Goal: Find specific page/section: Find specific page/section

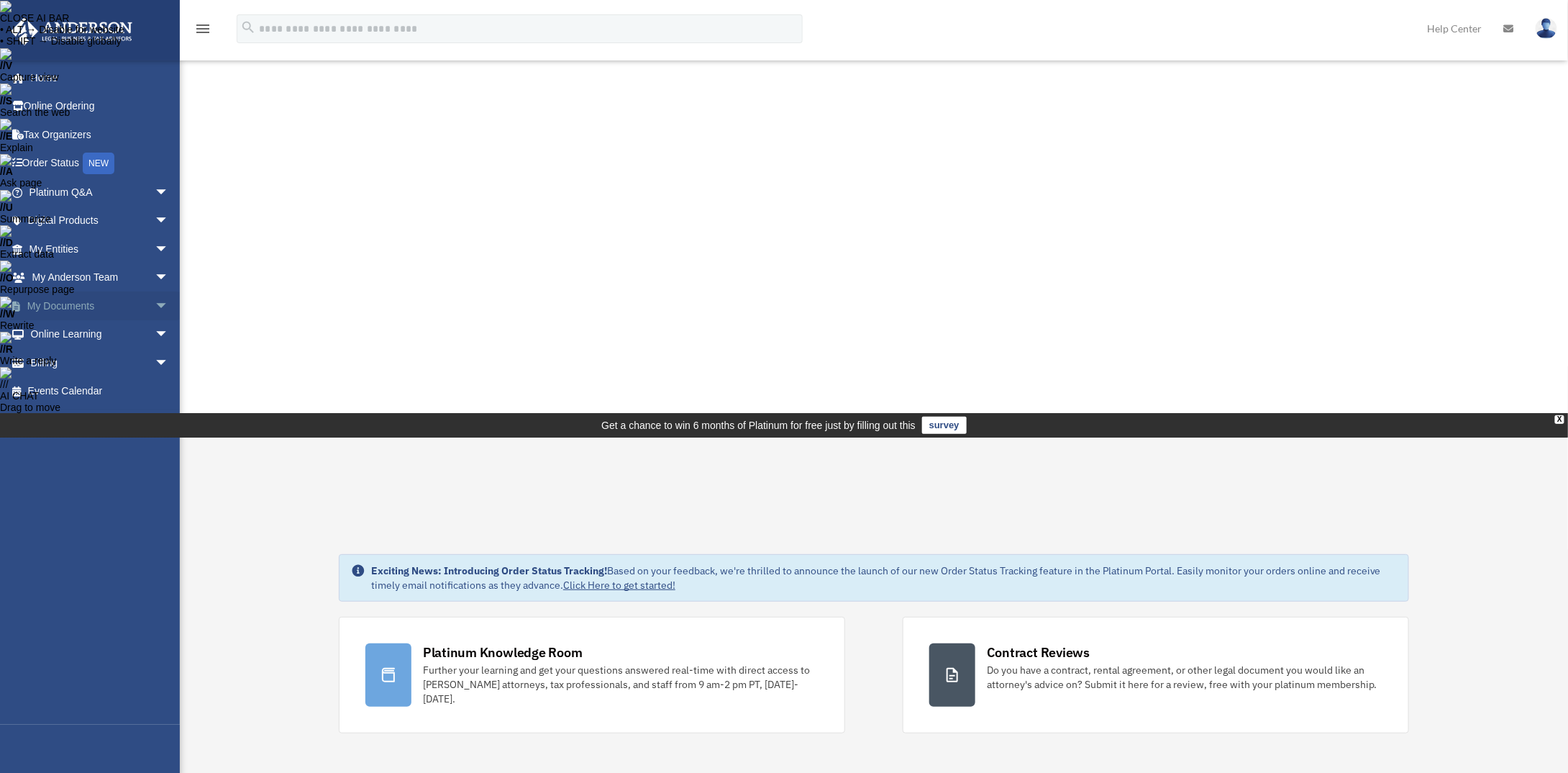
click at [82, 307] on link "My Documents arrow_drop_down" at bounding box center [100, 306] width 180 height 29
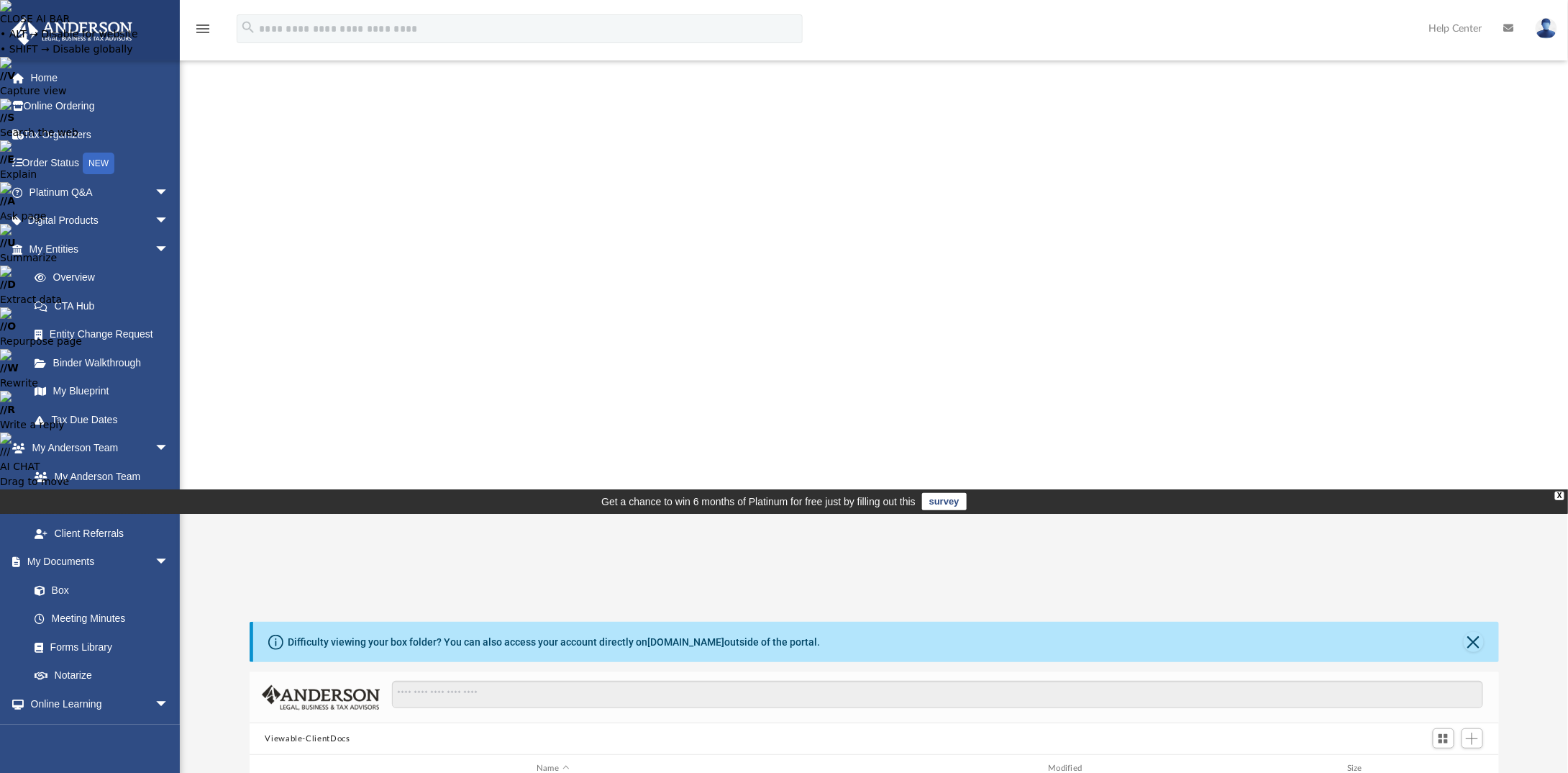
scroll to position [316, 1239]
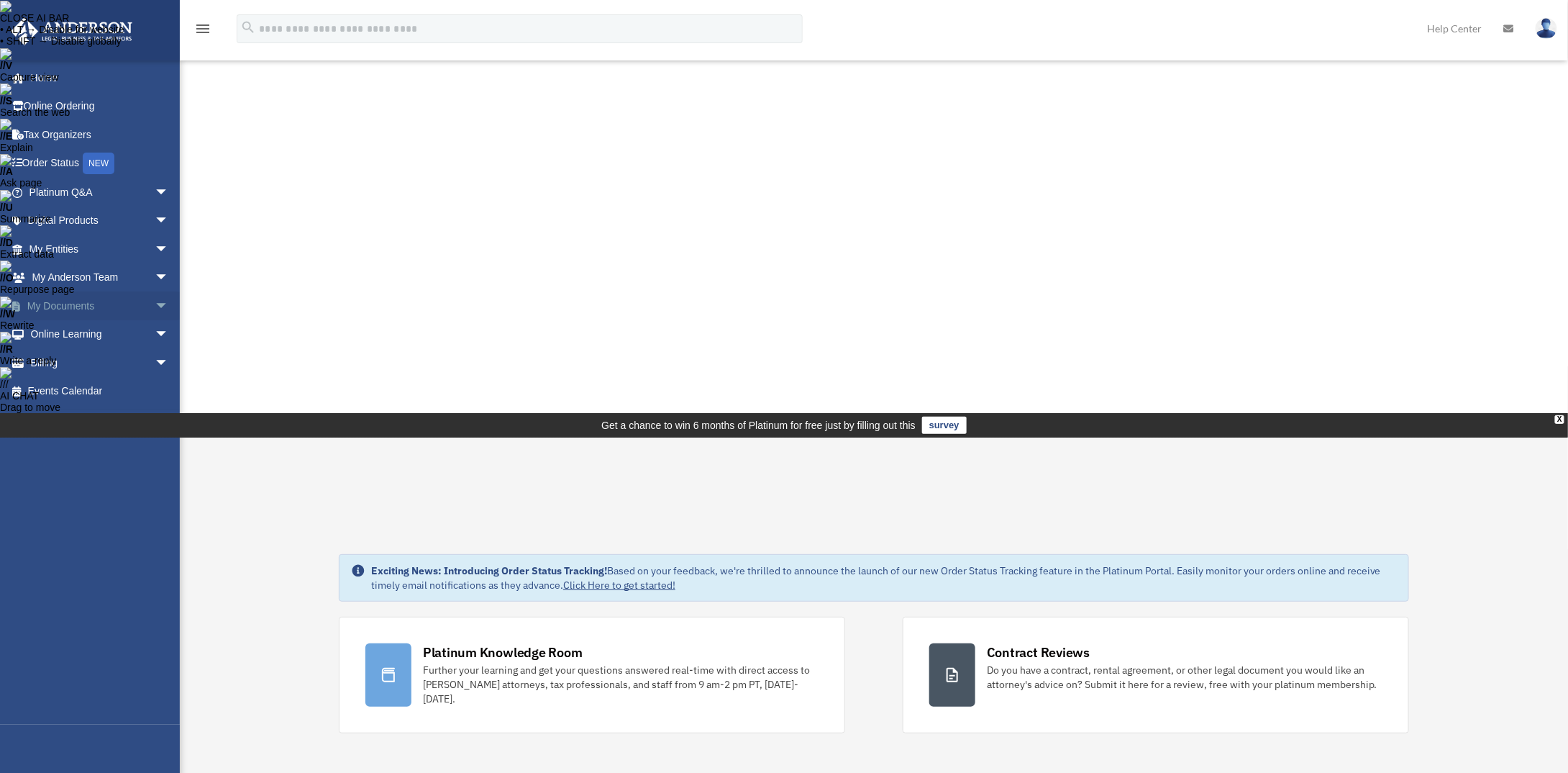
click at [59, 305] on link "My Documents arrow_drop_down" at bounding box center [100, 306] width 180 height 29
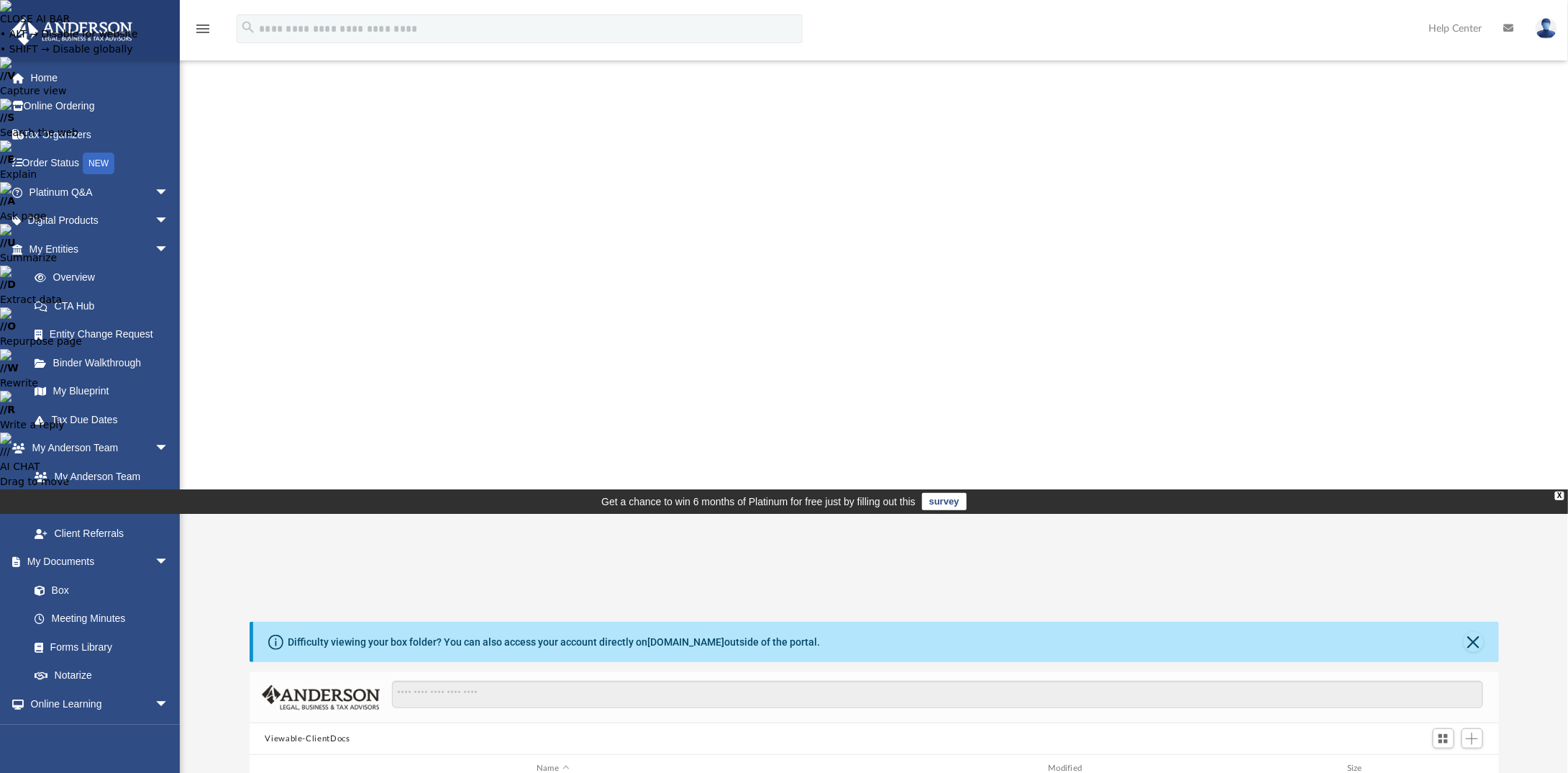
scroll to position [316, 1239]
click at [78, 274] on link "Overview" at bounding box center [105, 278] width 170 height 29
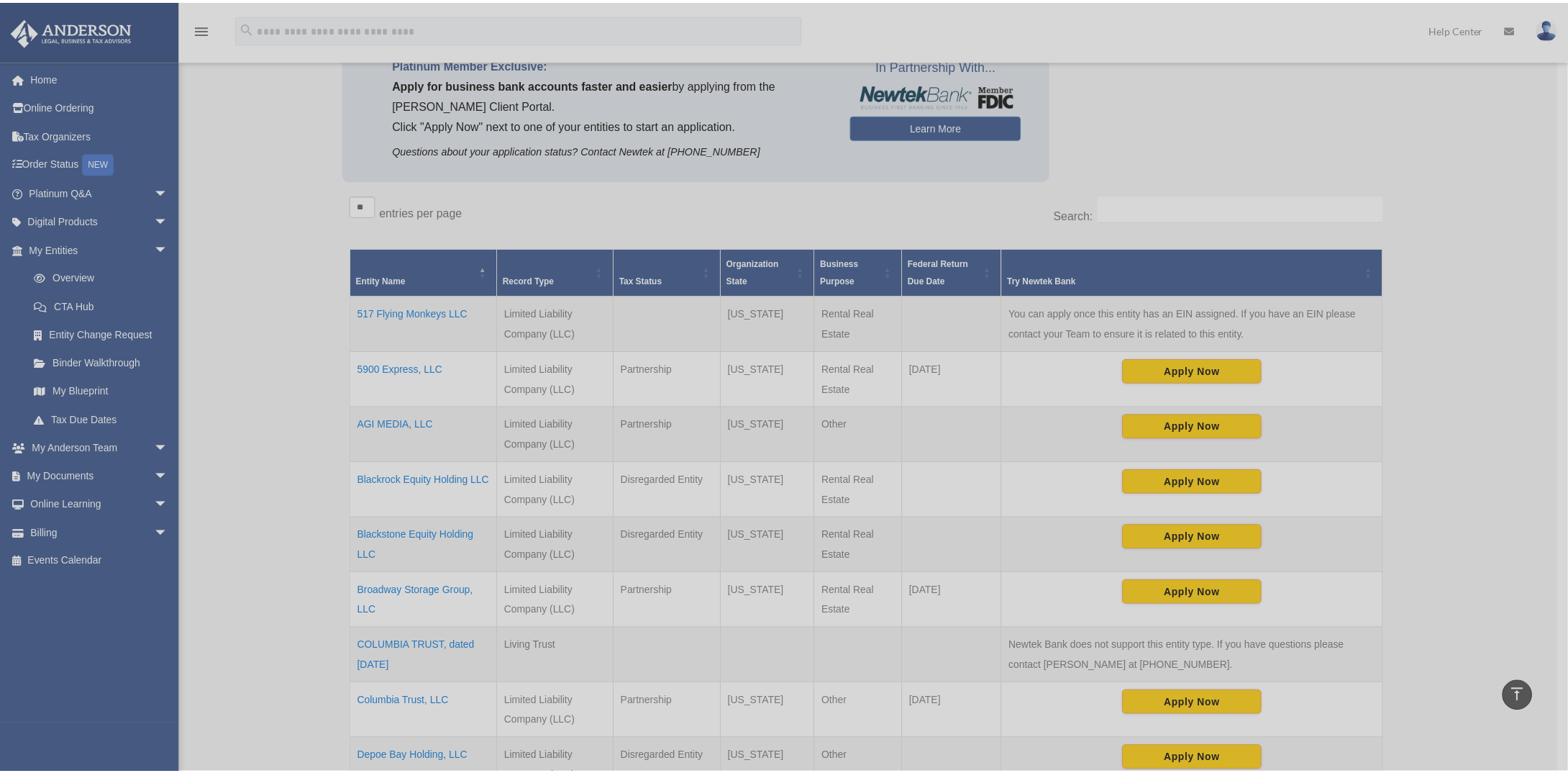
scroll to position [575, 0]
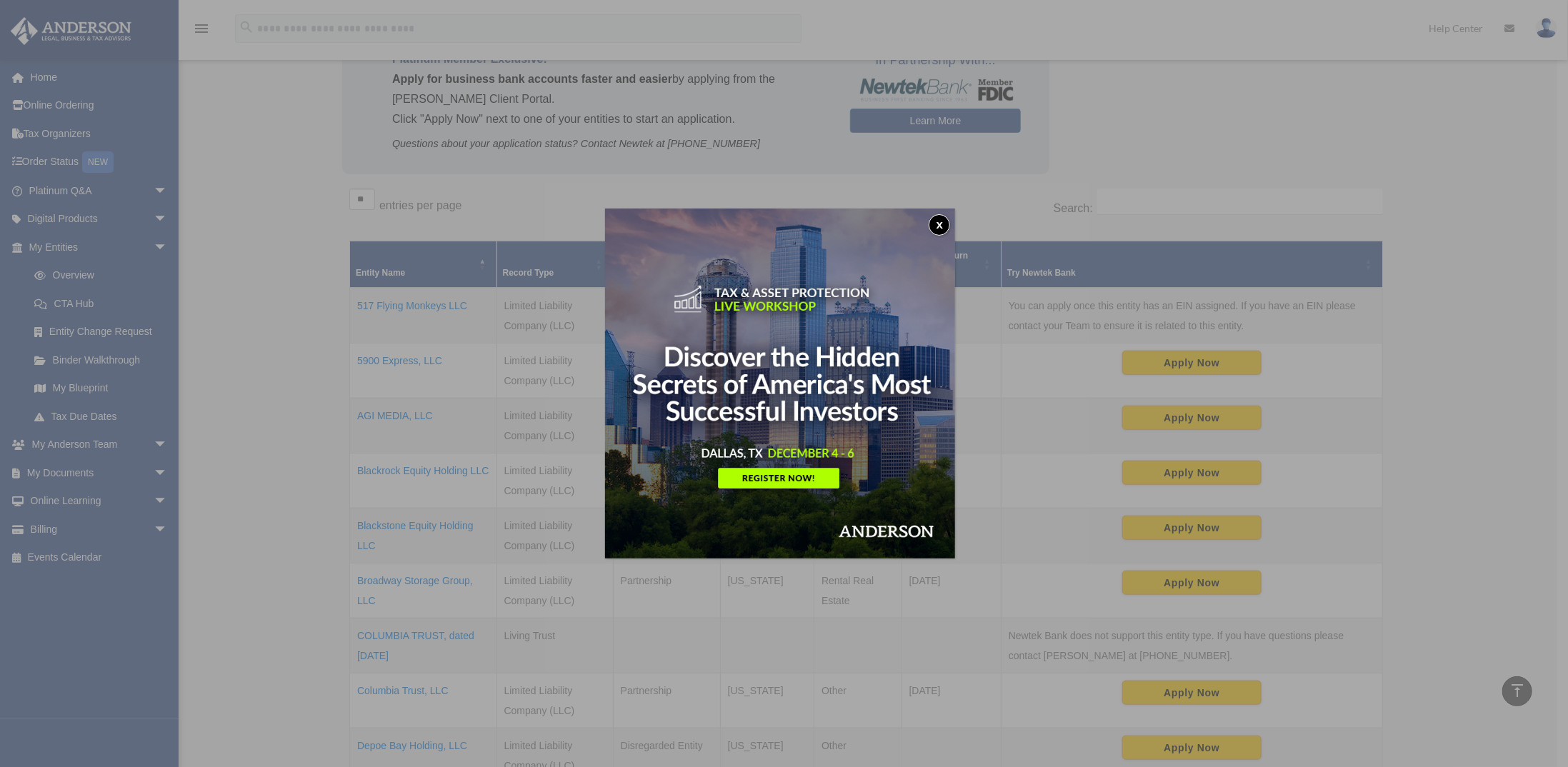
click at [943, 225] on button "x" at bounding box center [939, 225] width 21 height 21
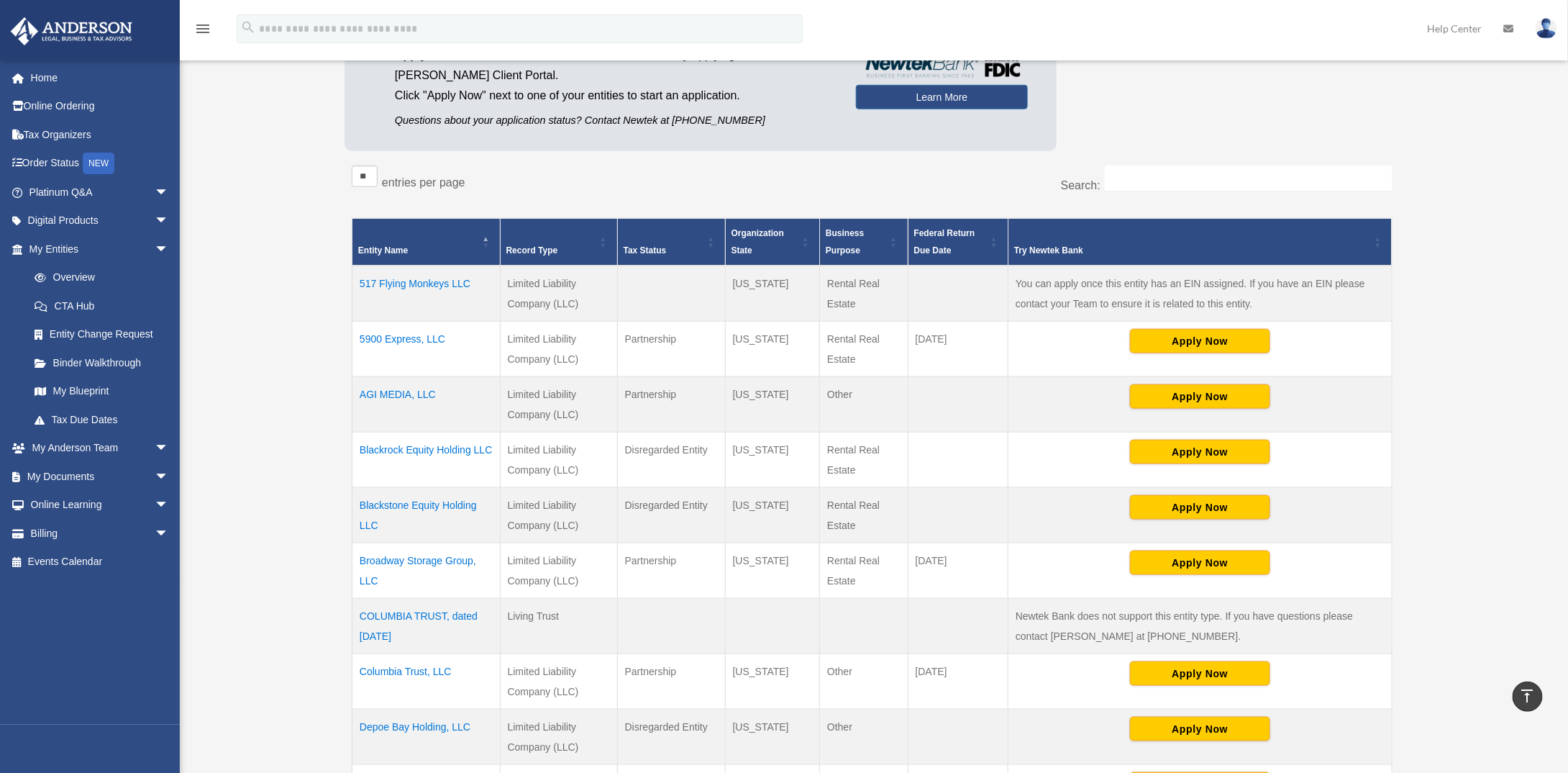
scroll to position [683, 0]
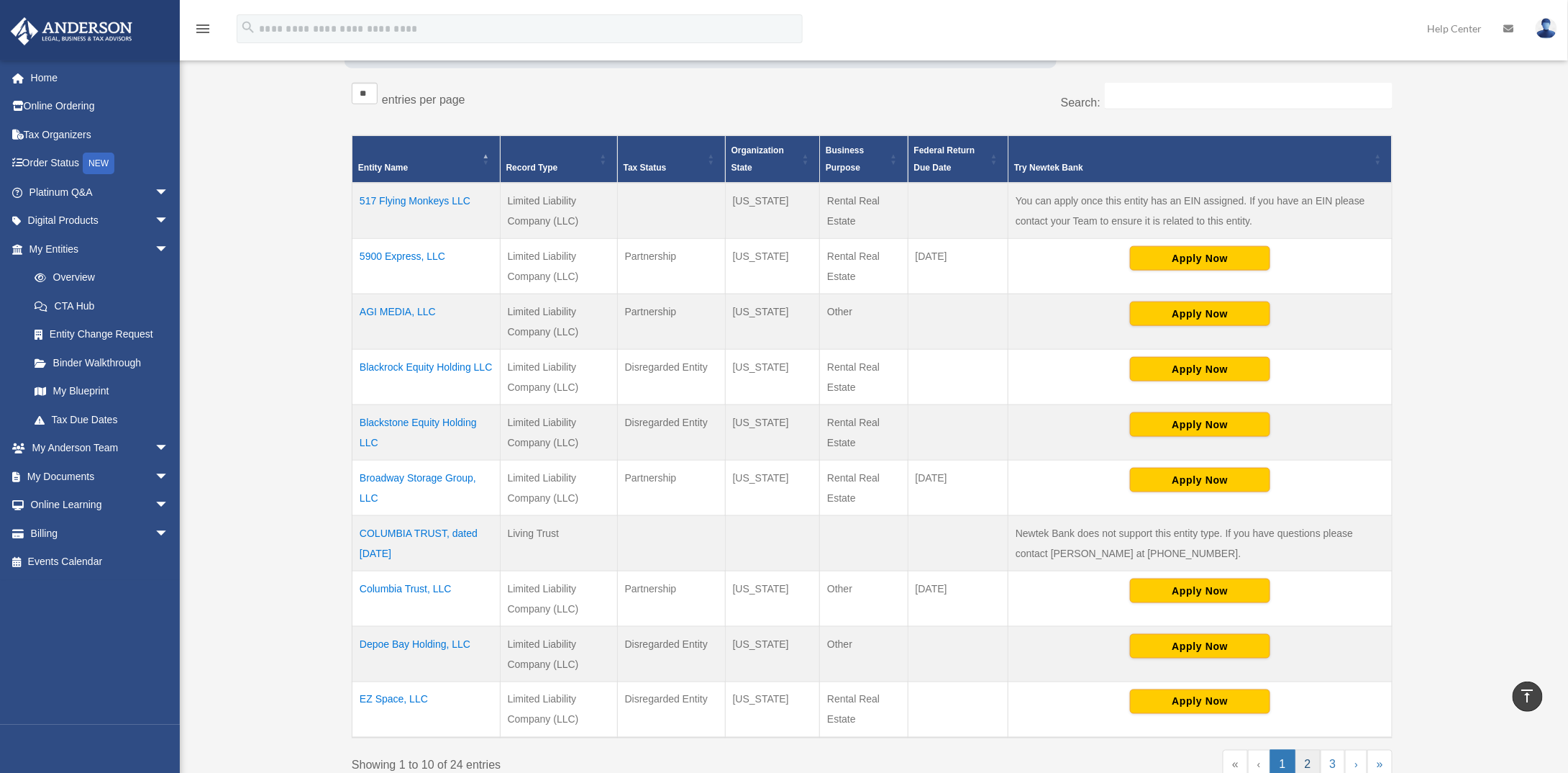
click at [1310, 750] on link "2" at bounding box center [1308, 765] width 25 height 31
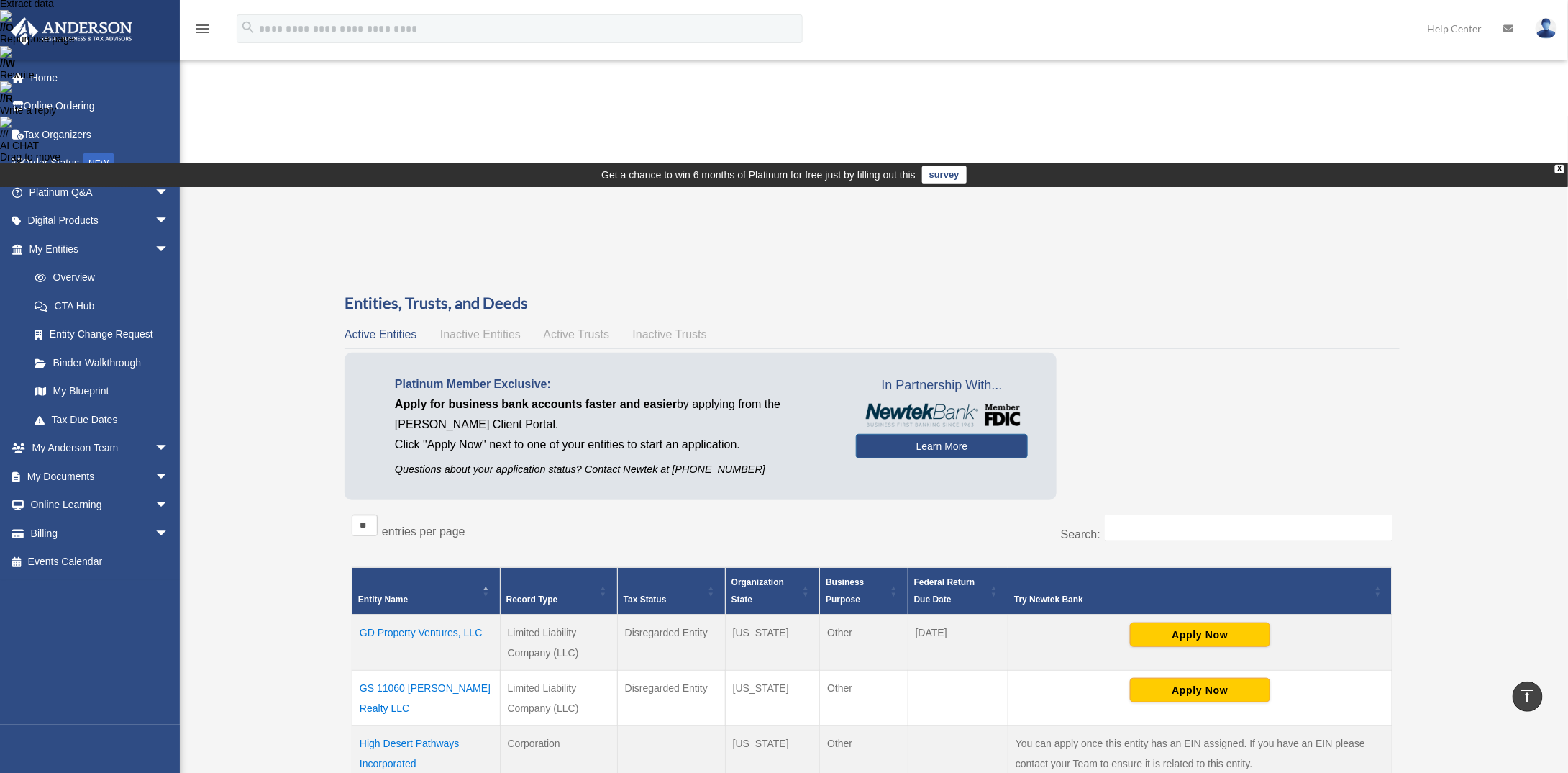
scroll to position [538, 0]
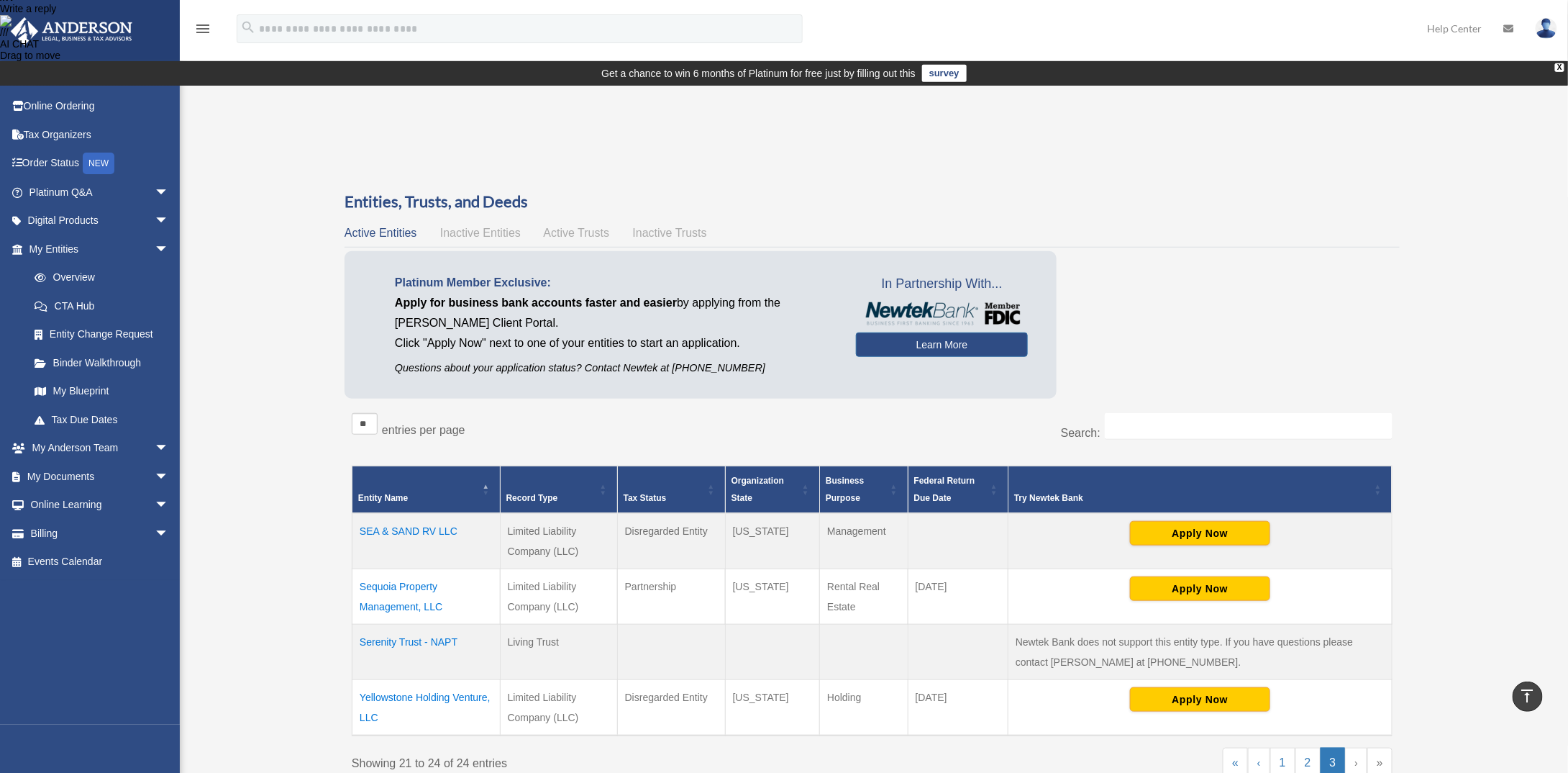
click at [416, 570] on td "Sequoia Property Management, LLC" at bounding box center [426, 597] width 148 height 55
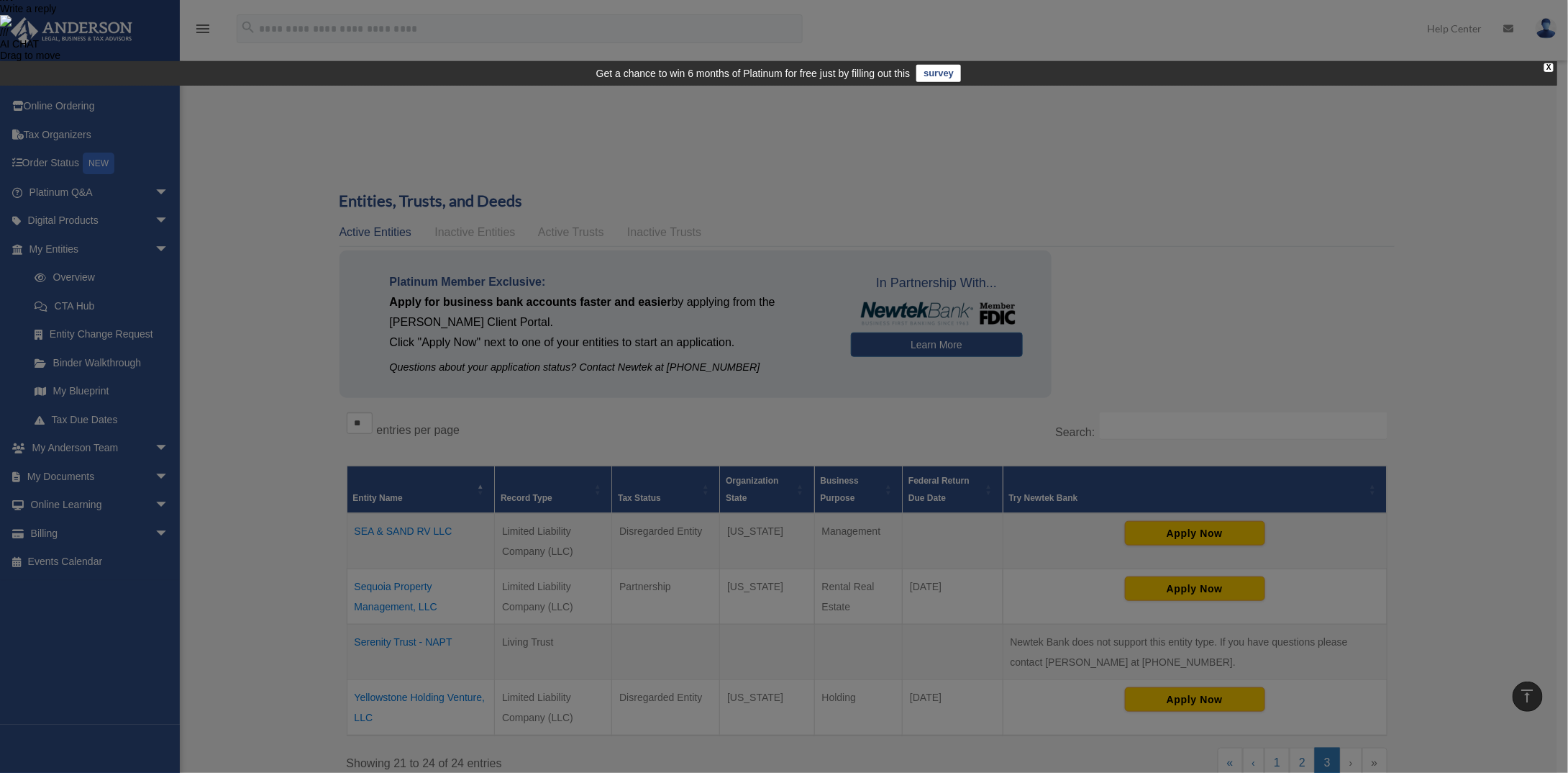
scroll to position [351, 0]
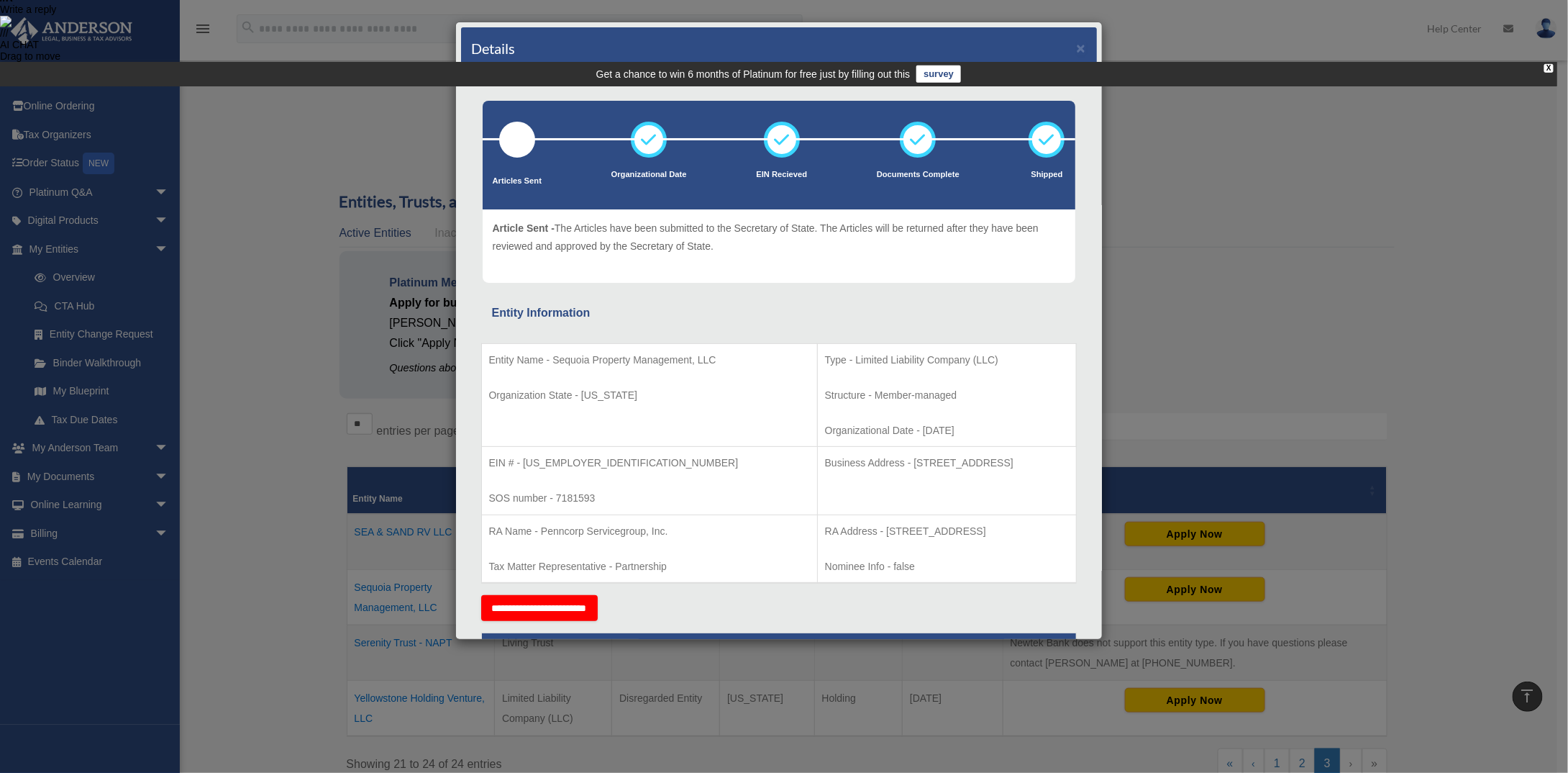
click at [613, 352] on p "Entity Name - Sequoia Property Management, LLC" at bounding box center [650, 360] width 321 height 18
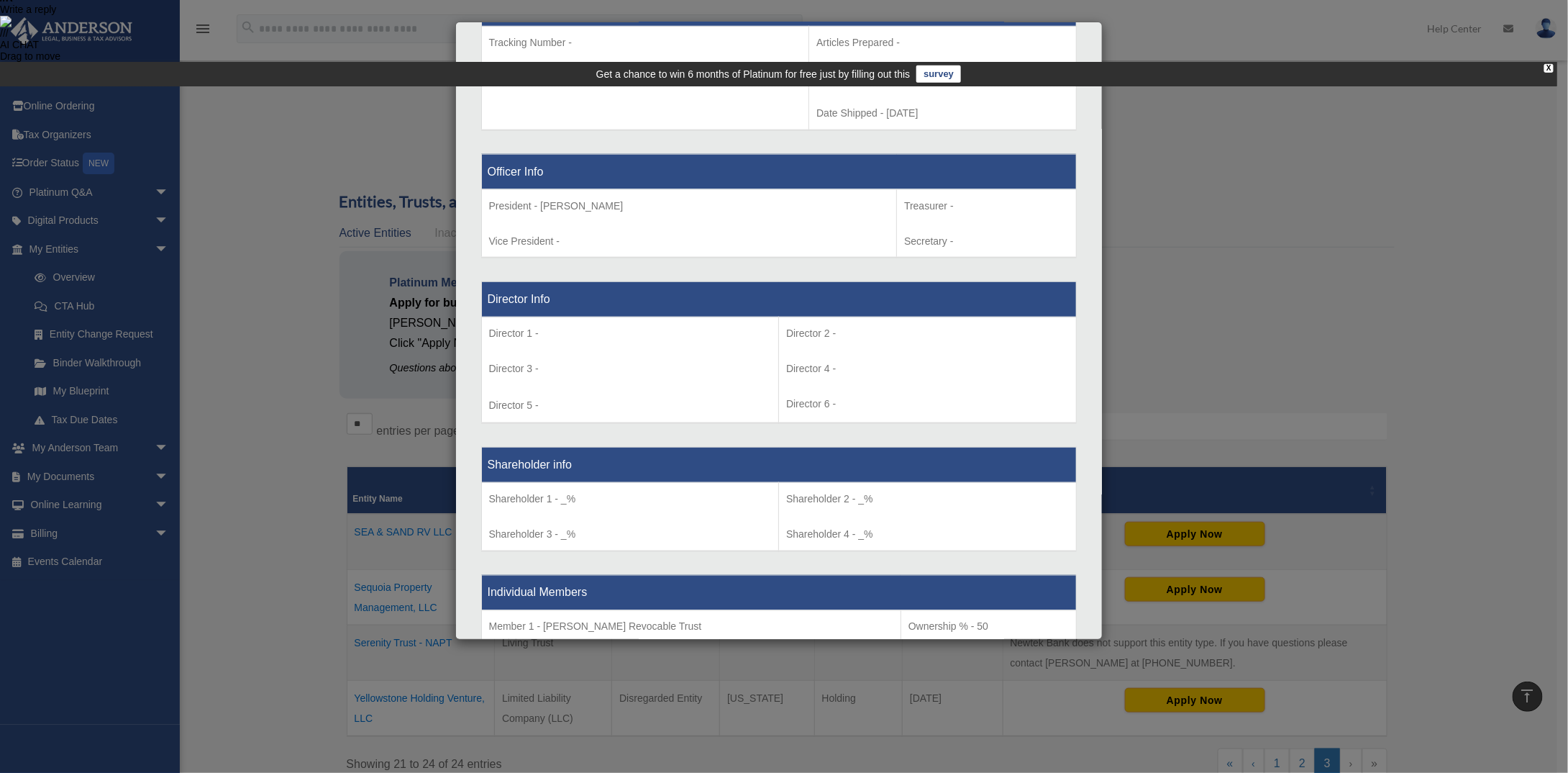
scroll to position [0, 0]
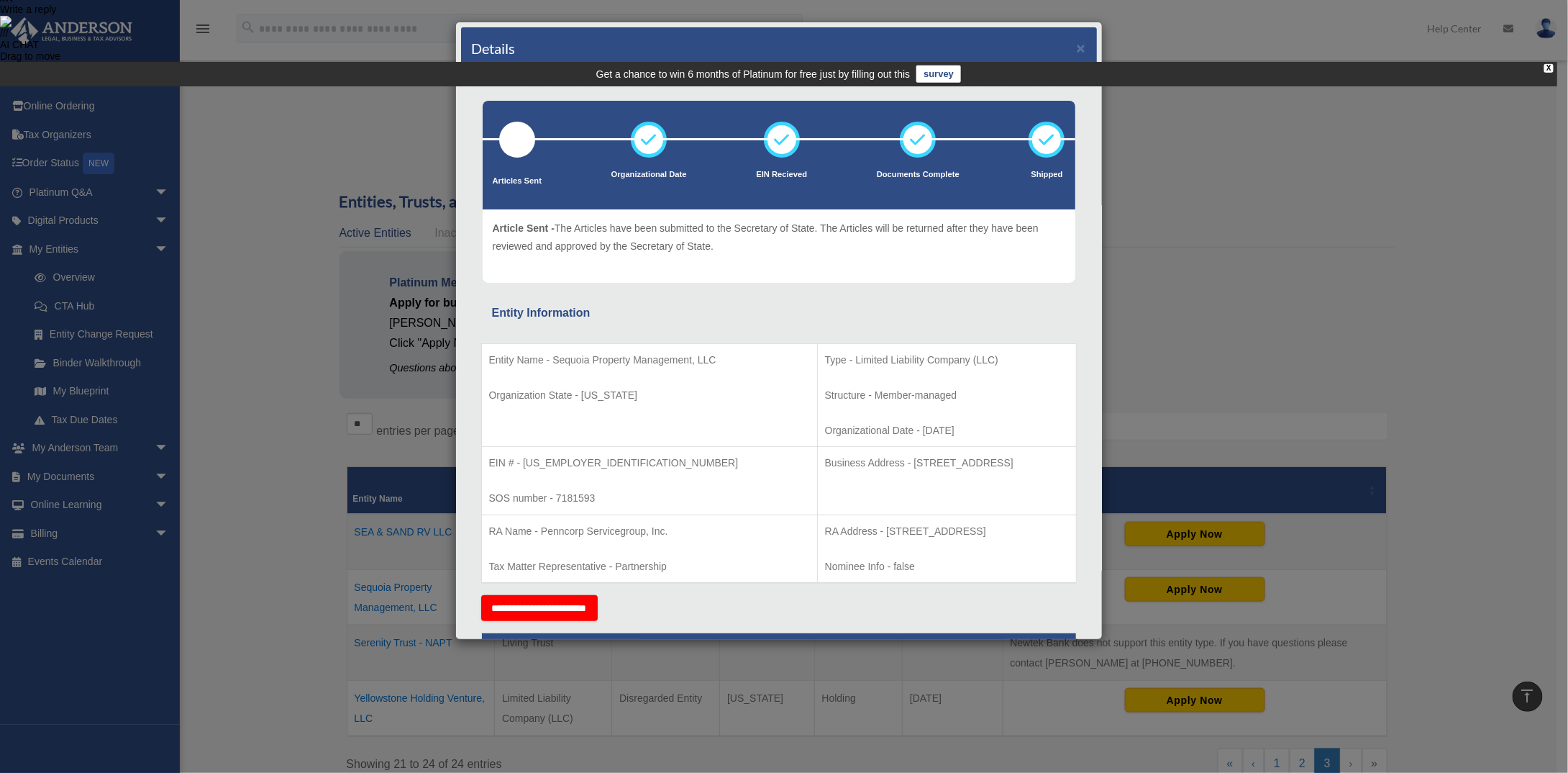
click at [238, 237] on div "Details × Articles Sent Organizational Date" at bounding box center [784, 386] width 1568 height 773
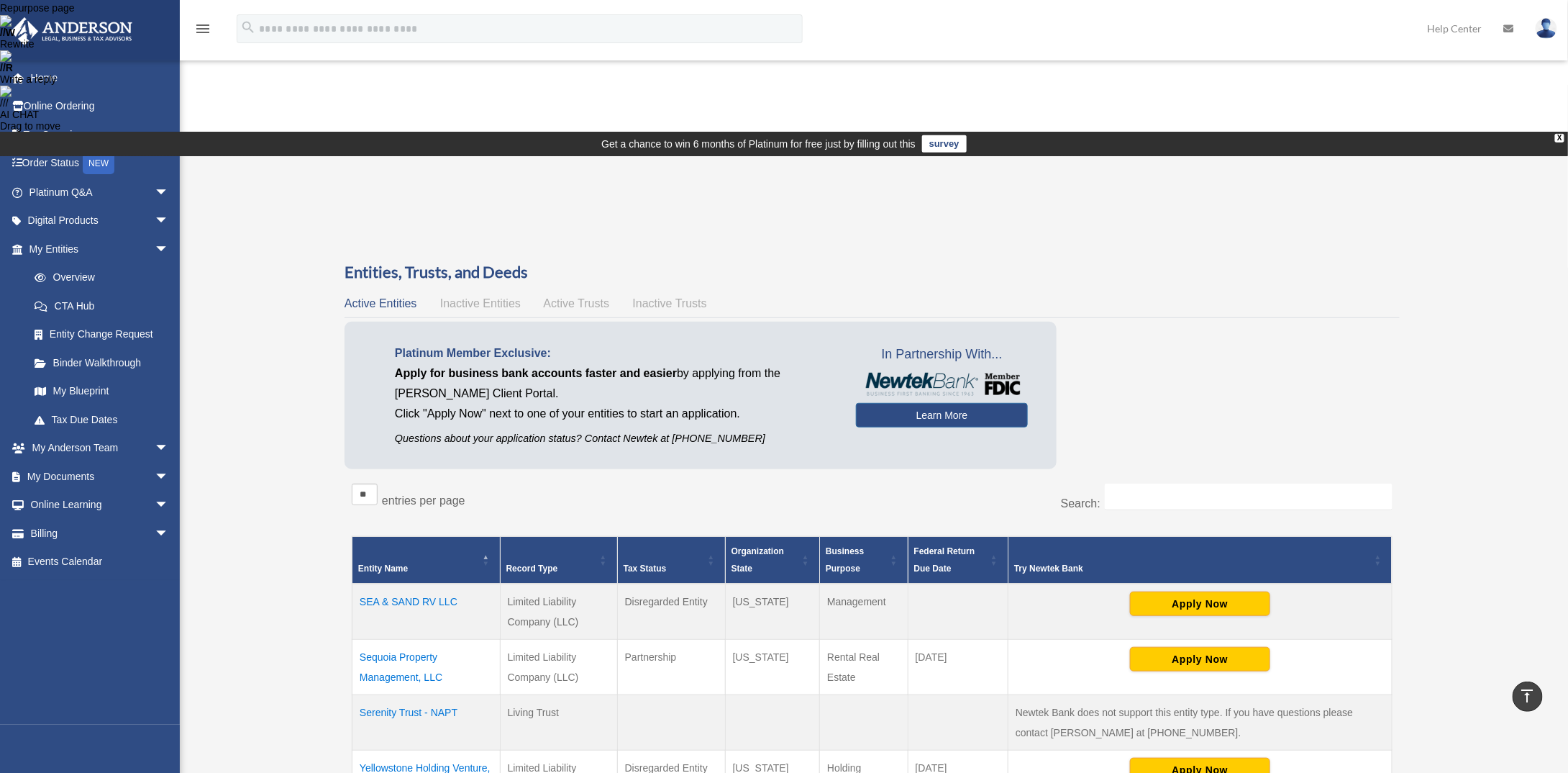
scroll to position [207, 0]
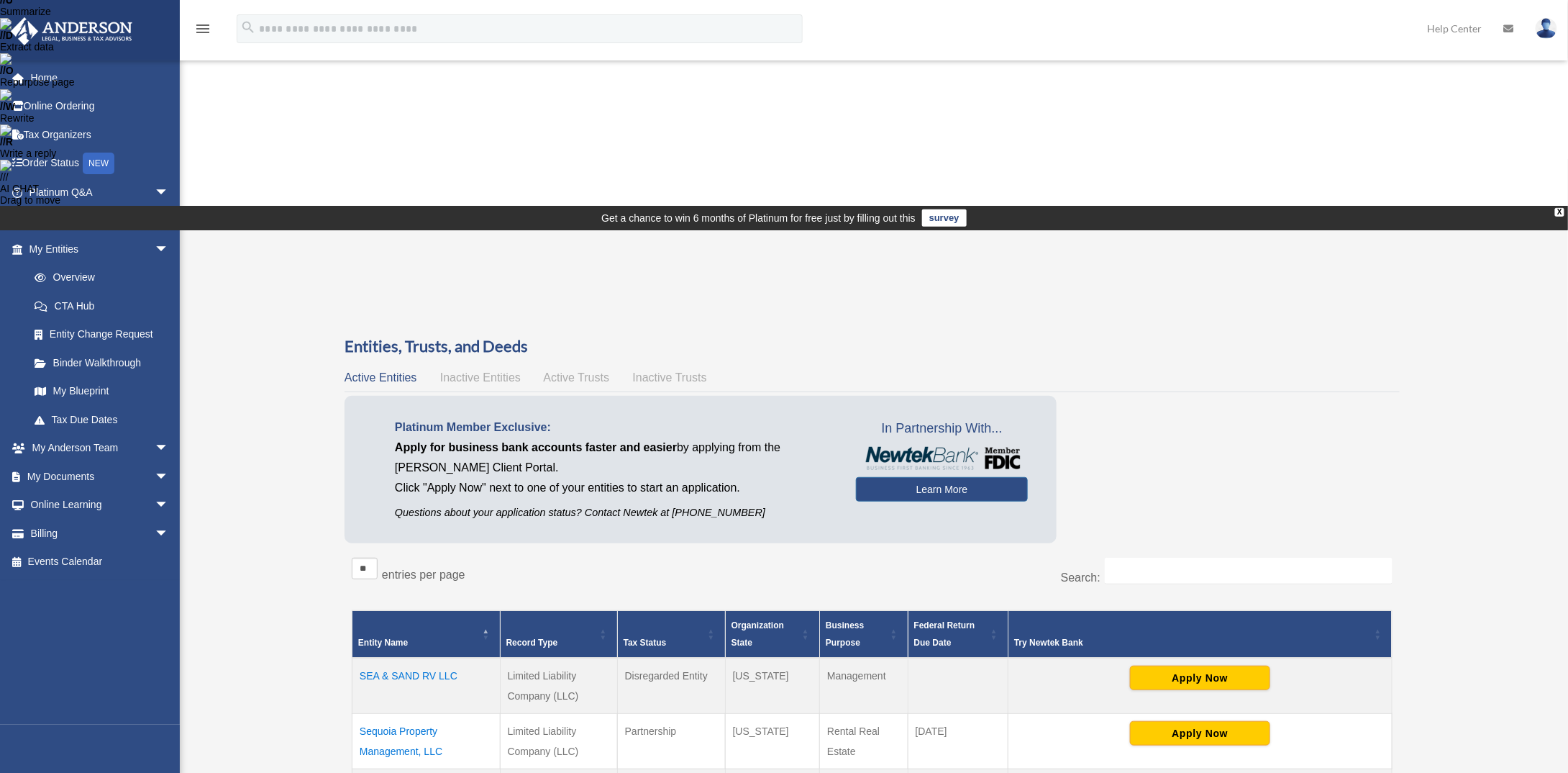
click at [398, 714] on td "Sequoia Property Management, LLC" at bounding box center [426, 742] width 148 height 55
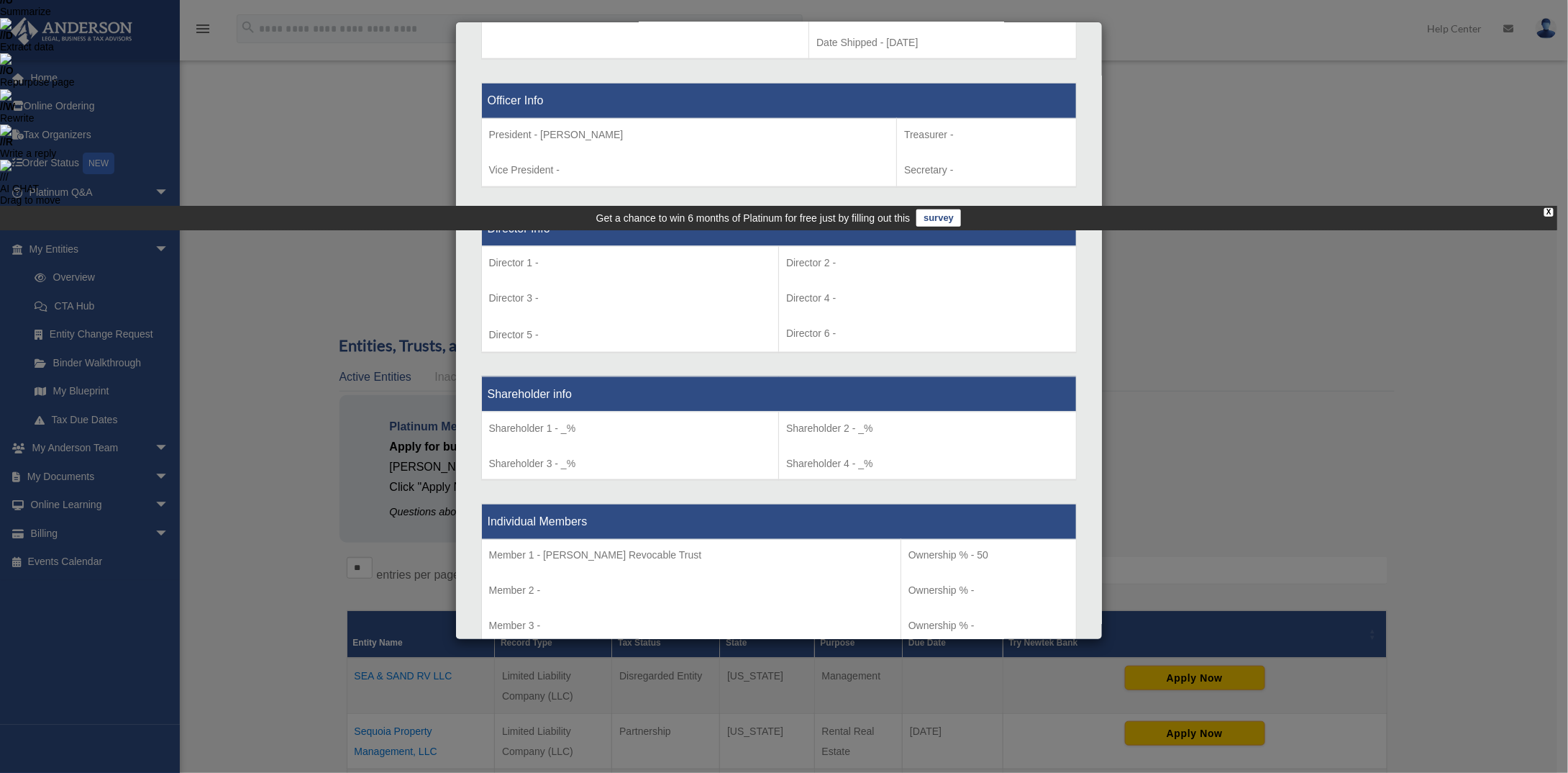
scroll to position [864, 0]
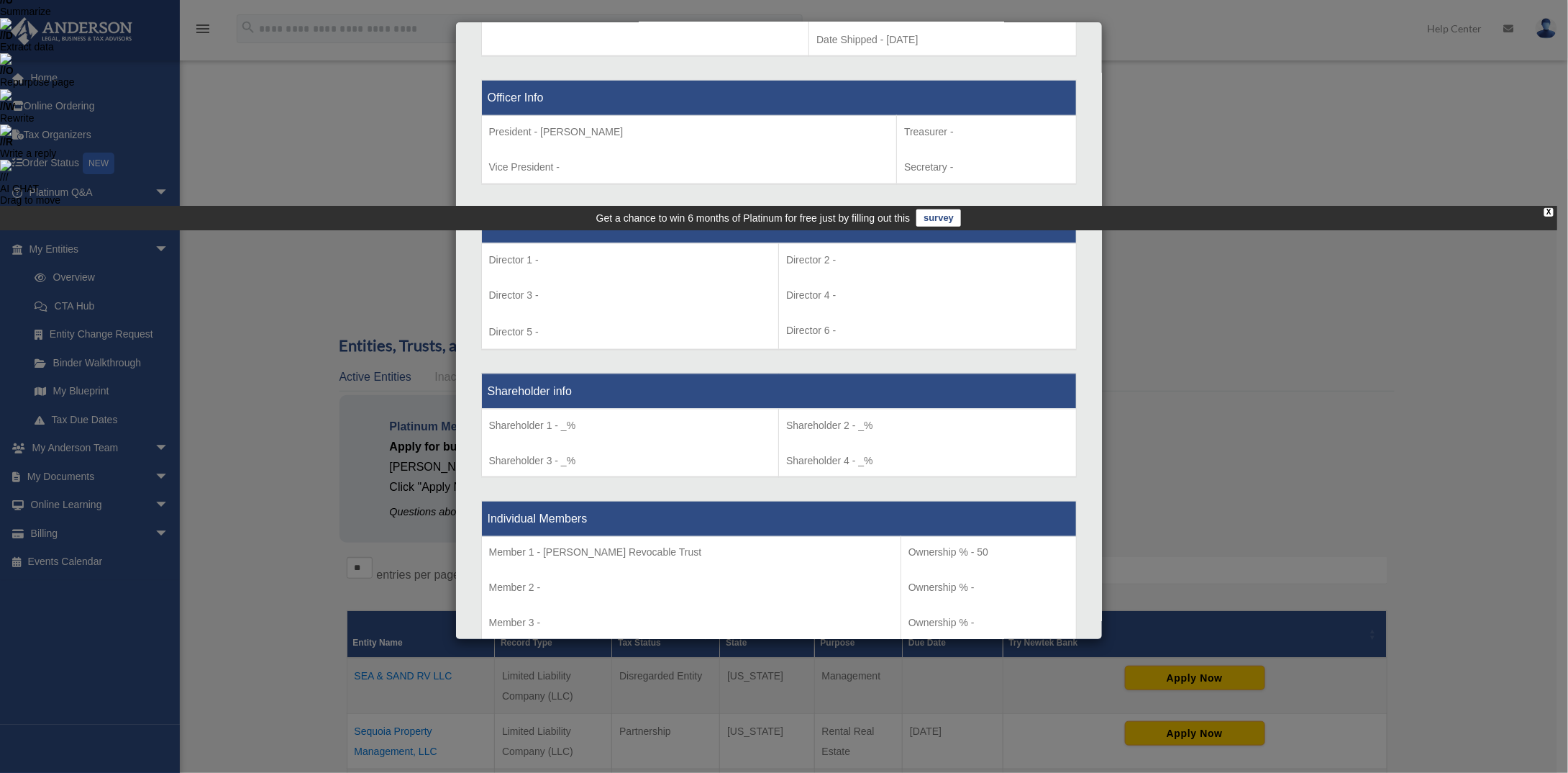
click at [316, 411] on div "Details × Articles Sent Organizational Date" at bounding box center [784, 386] width 1568 height 773
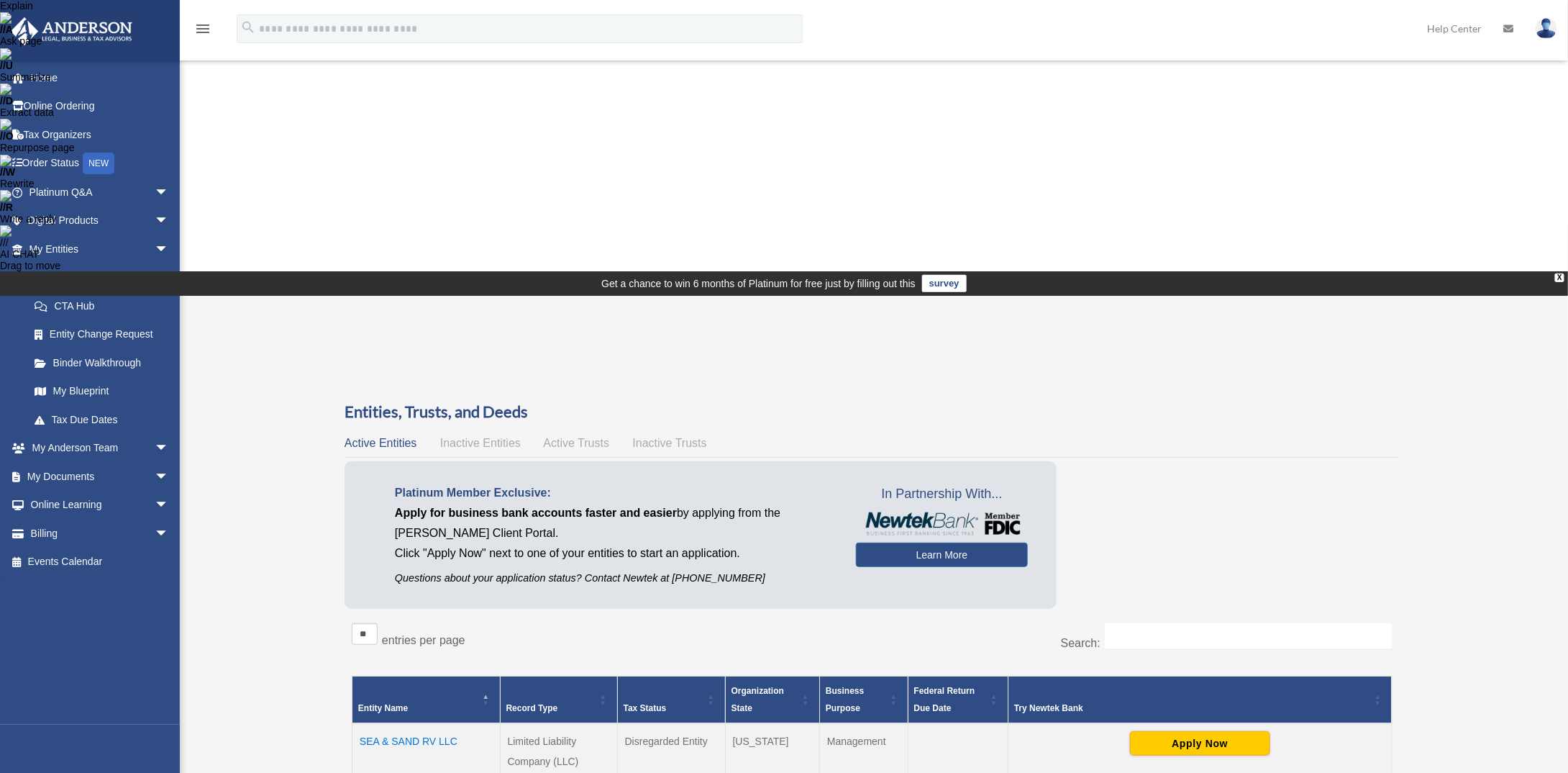
scroll to position [63, 0]
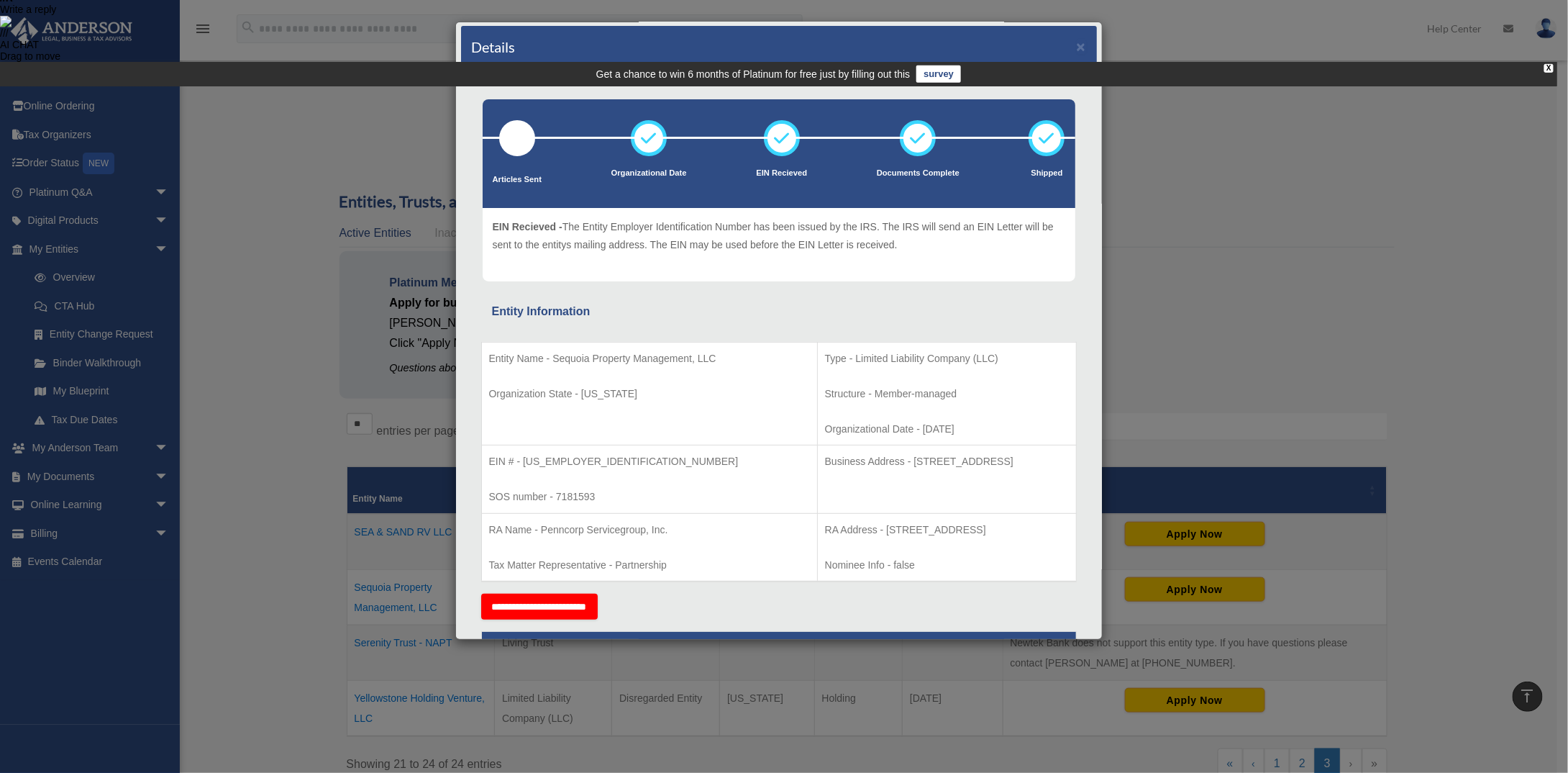
scroll to position [0, 0]
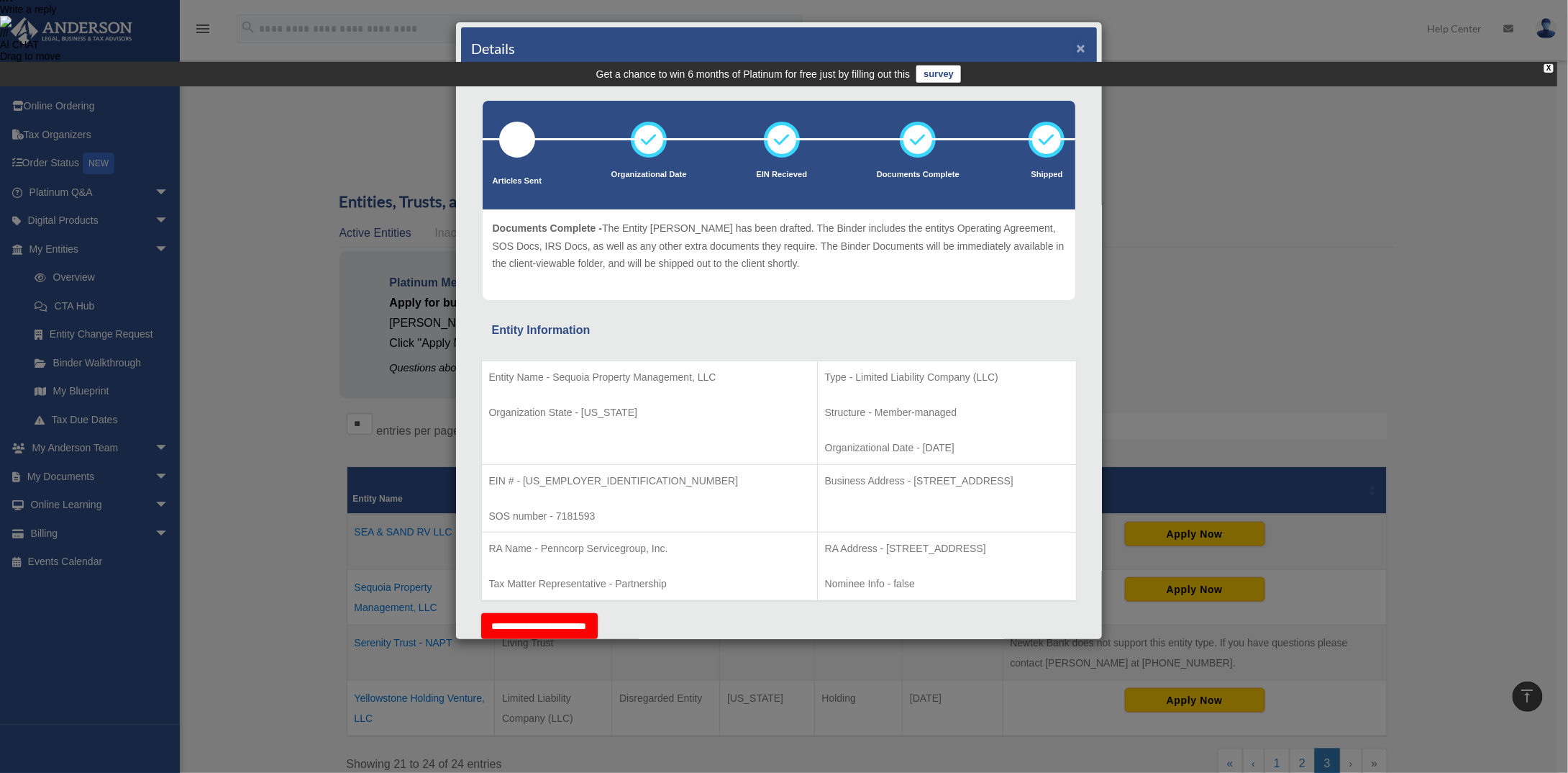
click at [1077, 45] on button "×" at bounding box center [1081, 48] width 9 height 15
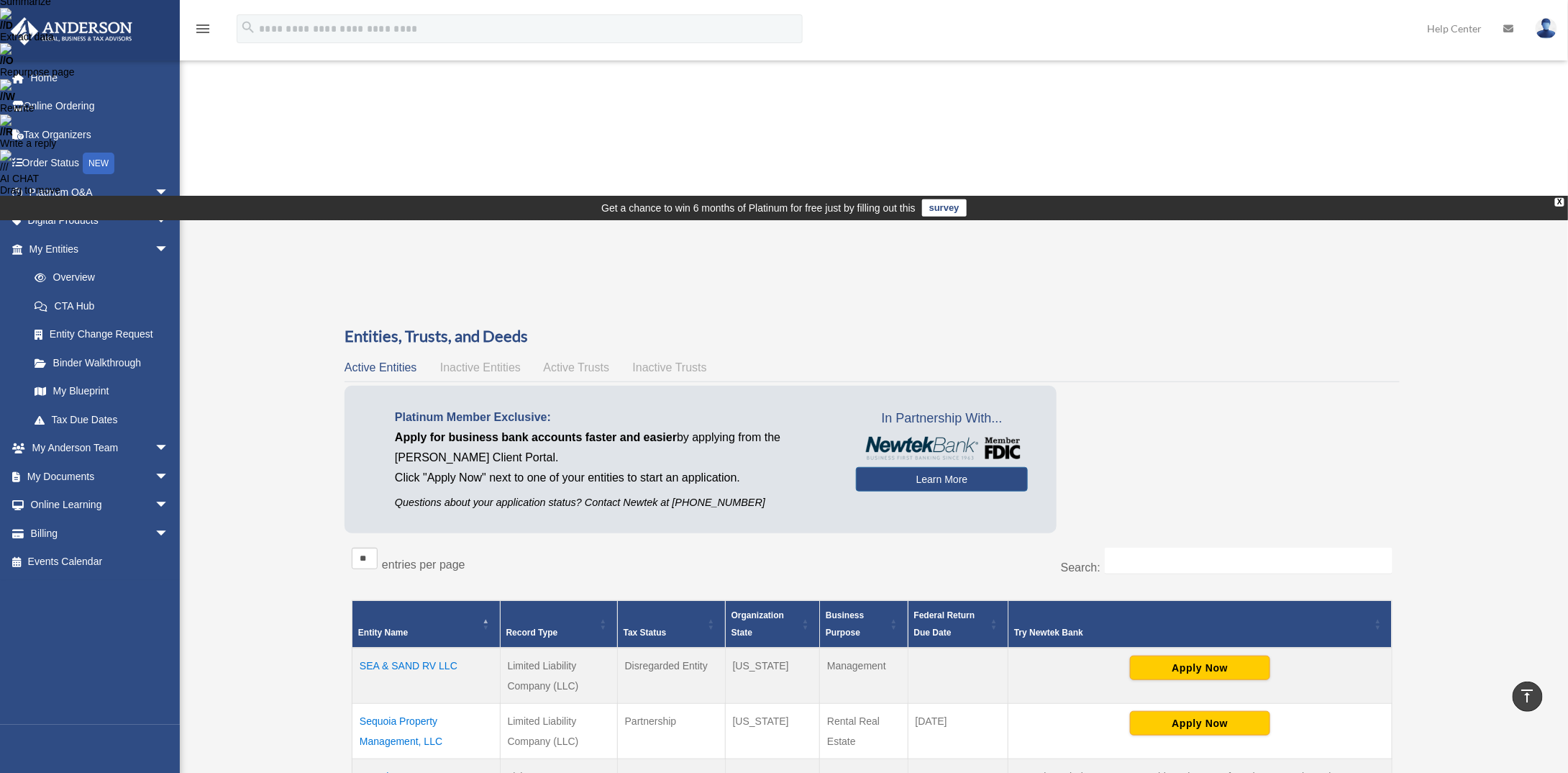
scroll to position [207, 0]
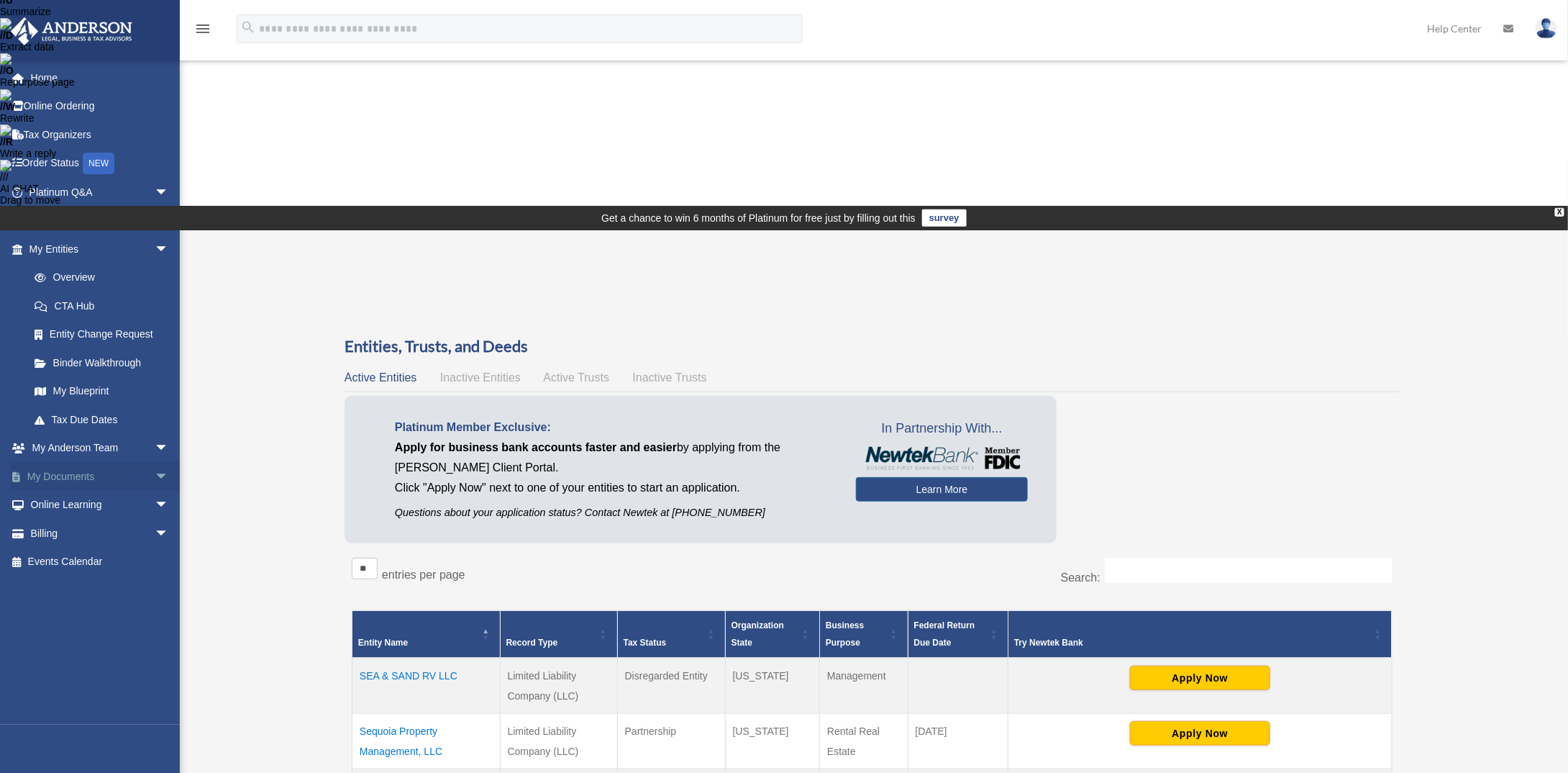
click at [73, 474] on link "My Documents arrow_drop_down" at bounding box center [100, 476] width 180 height 29
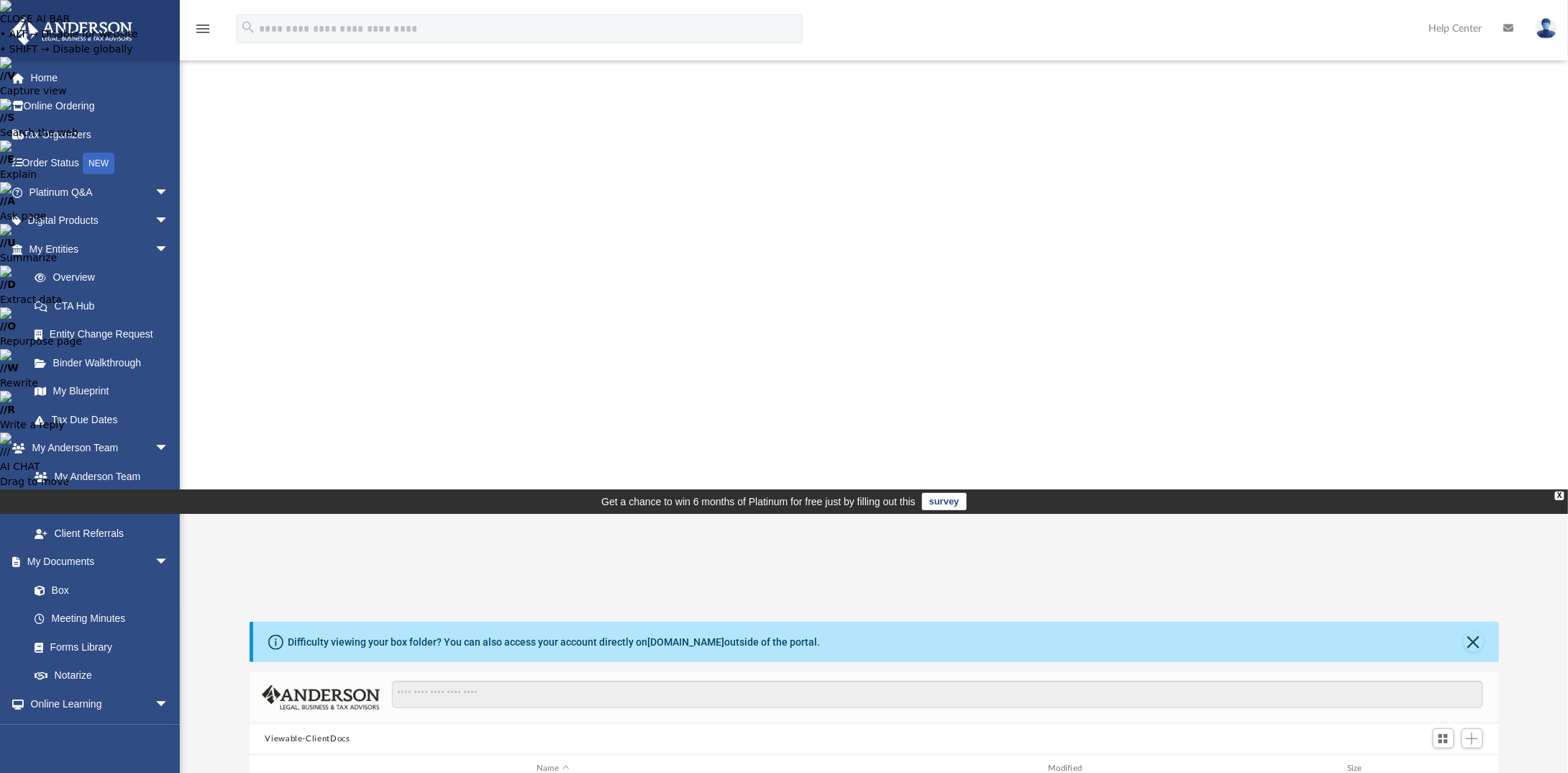
scroll to position [316, 1239]
click at [84, 365] on link "Binder Walkthrough" at bounding box center [105, 363] width 170 height 29
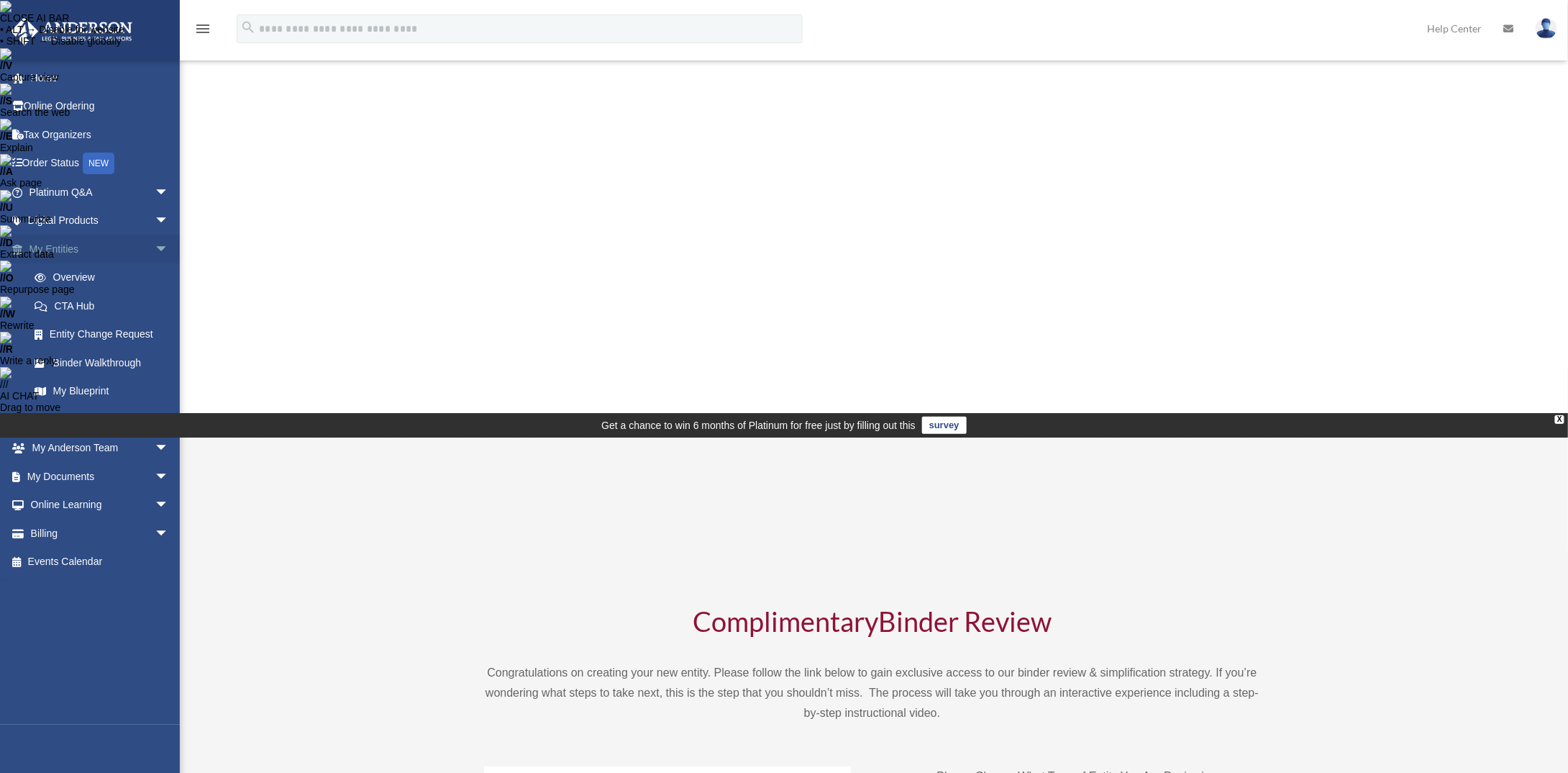
click at [84, 248] on link "My Entities arrow_drop_down" at bounding box center [100, 249] width 180 height 29
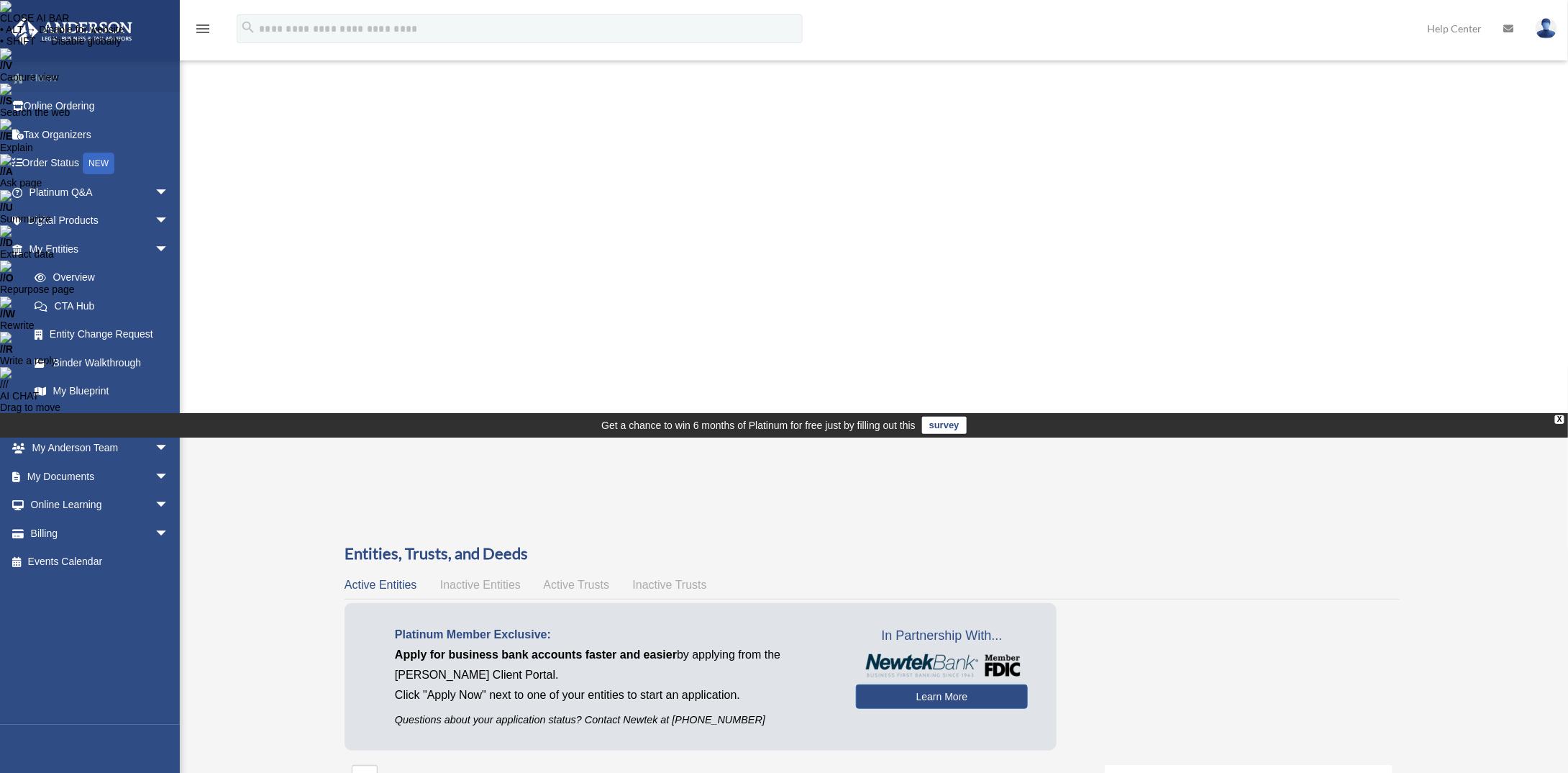
click at [52, 83] on link "Home" at bounding box center [100, 78] width 180 height 29
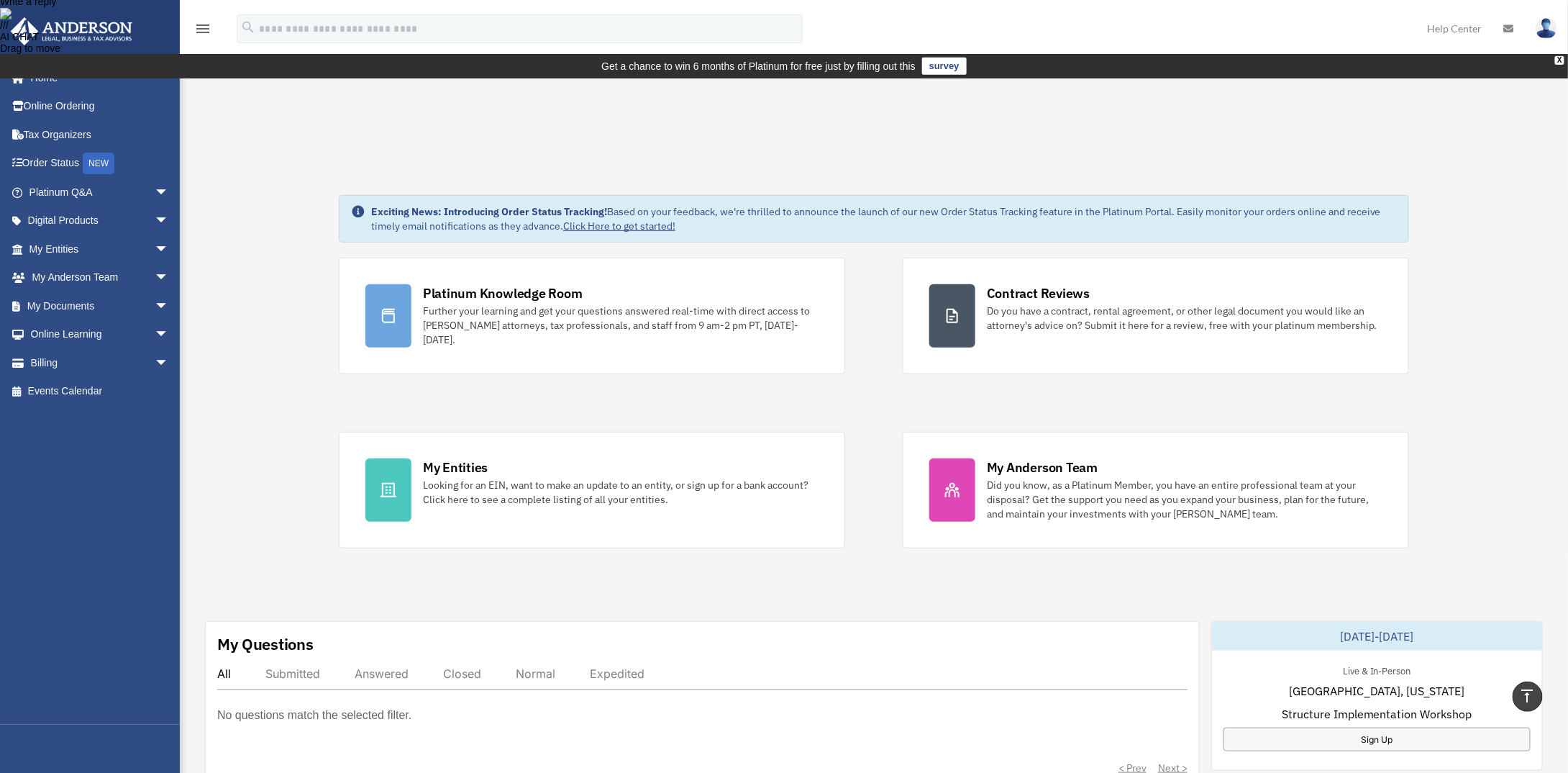
scroll to position [359, 0]
click at [63, 251] on link "My Entities arrow_drop_down" at bounding box center [100, 249] width 180 height 29
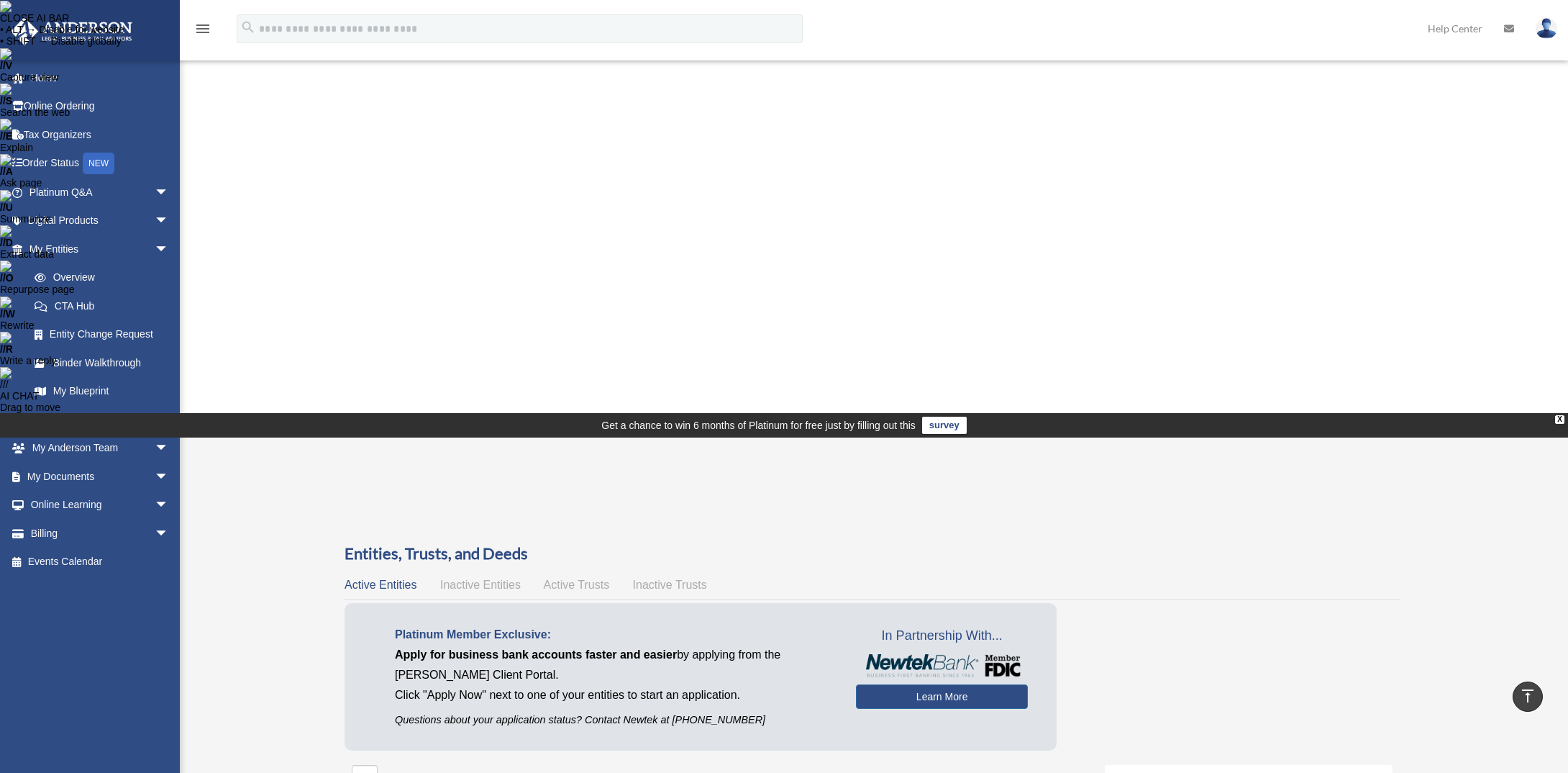
scroll to position [431, 0]
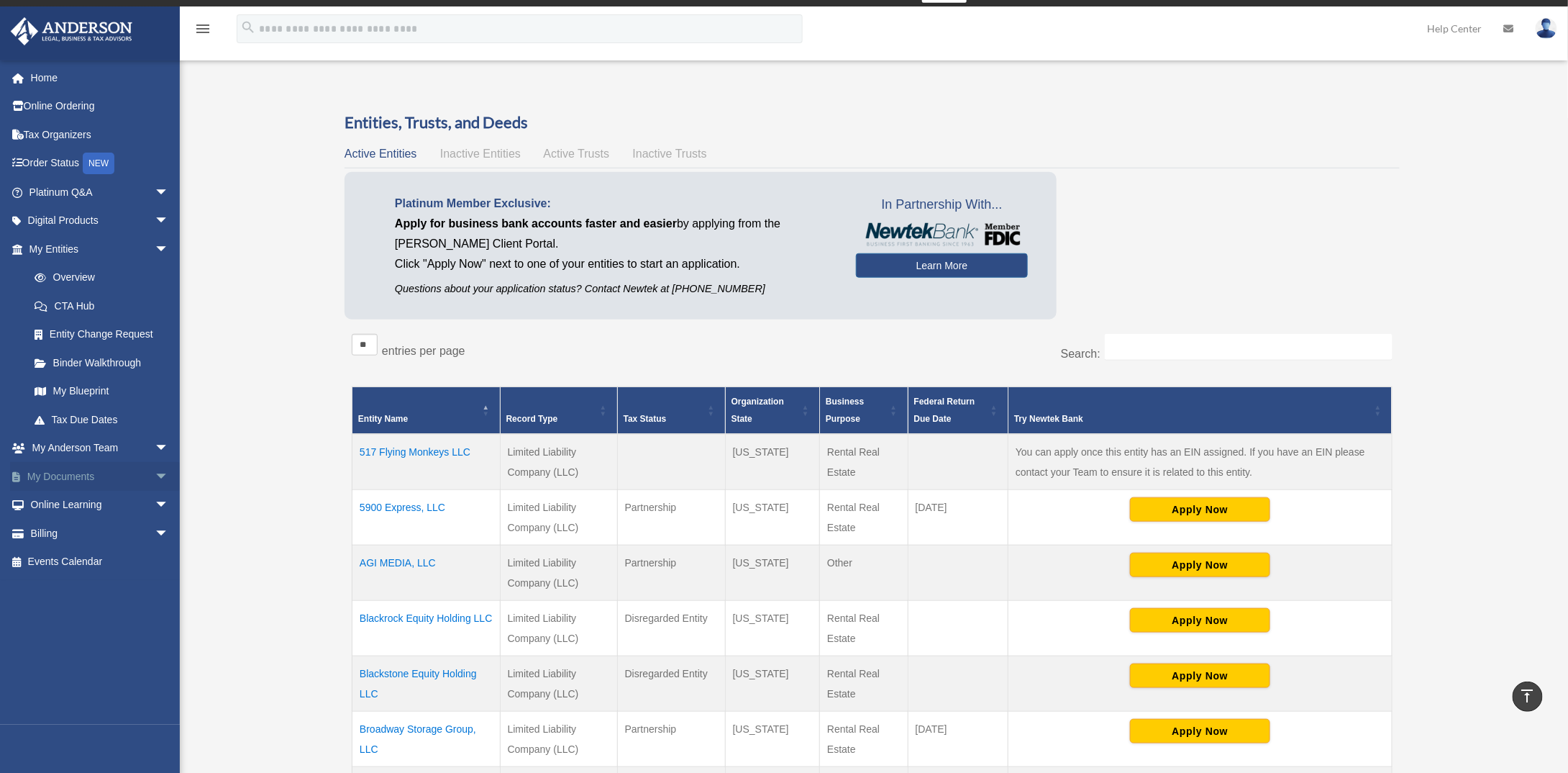
click at [50, 480] on link "My Documents arrow_drop_down" at bounding box center [100, 476] width 180 height 29
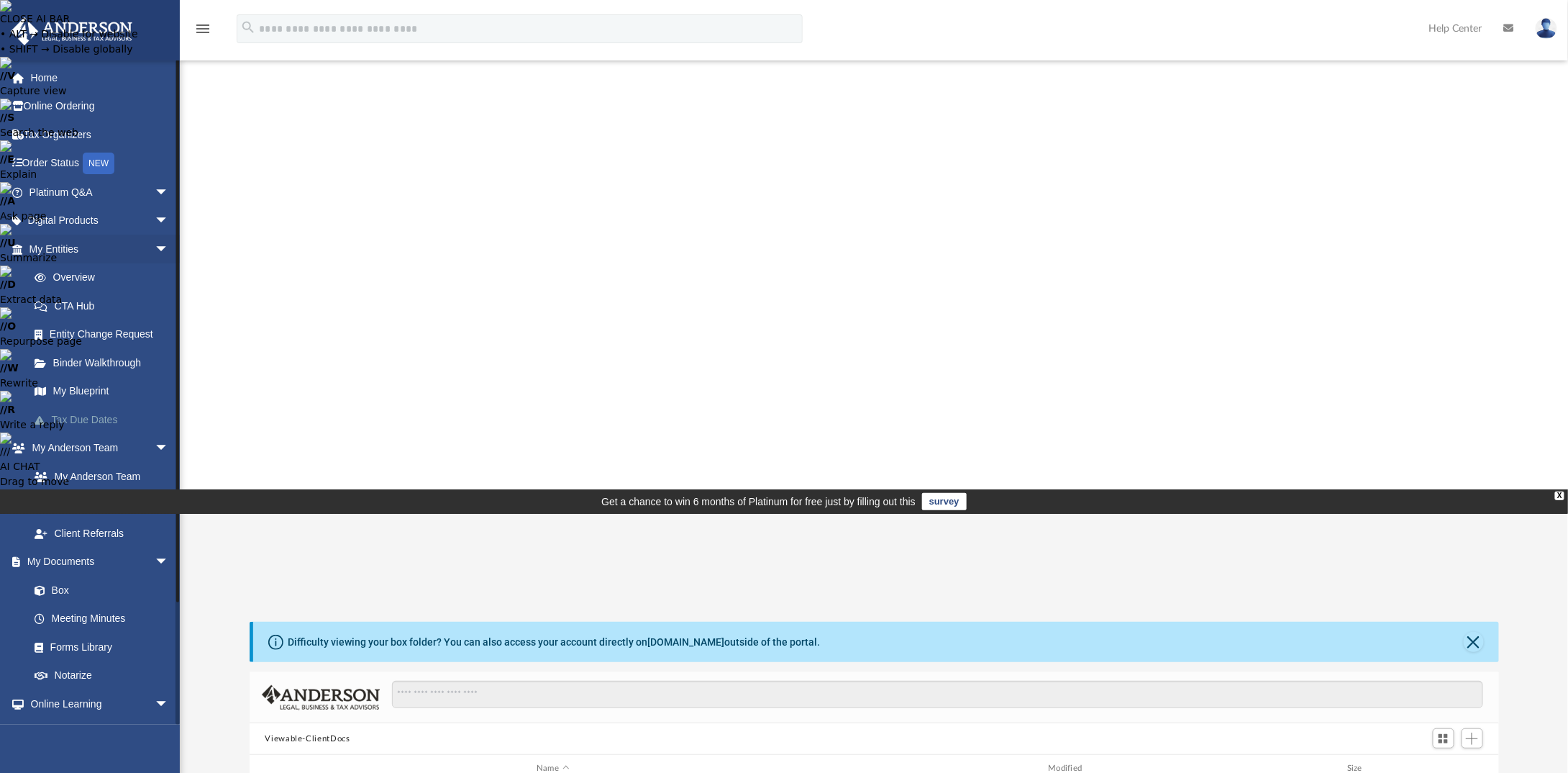
scroll to position [316, 1239]
click at [34, 250] on link "My Entities arrow_drop_down" at bounding box center [100, 249] width 180 height 29
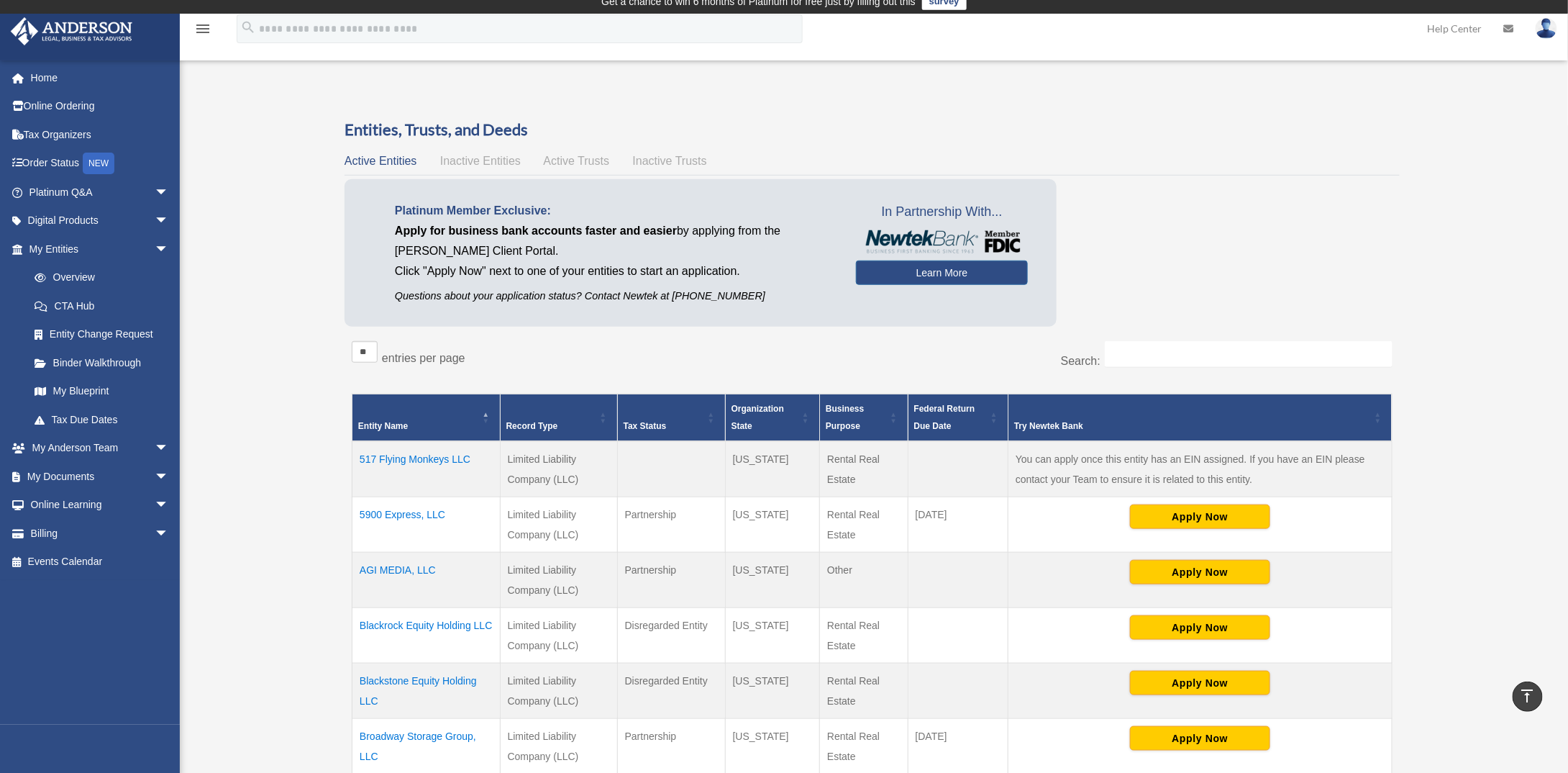
scroll to position [503, 0]
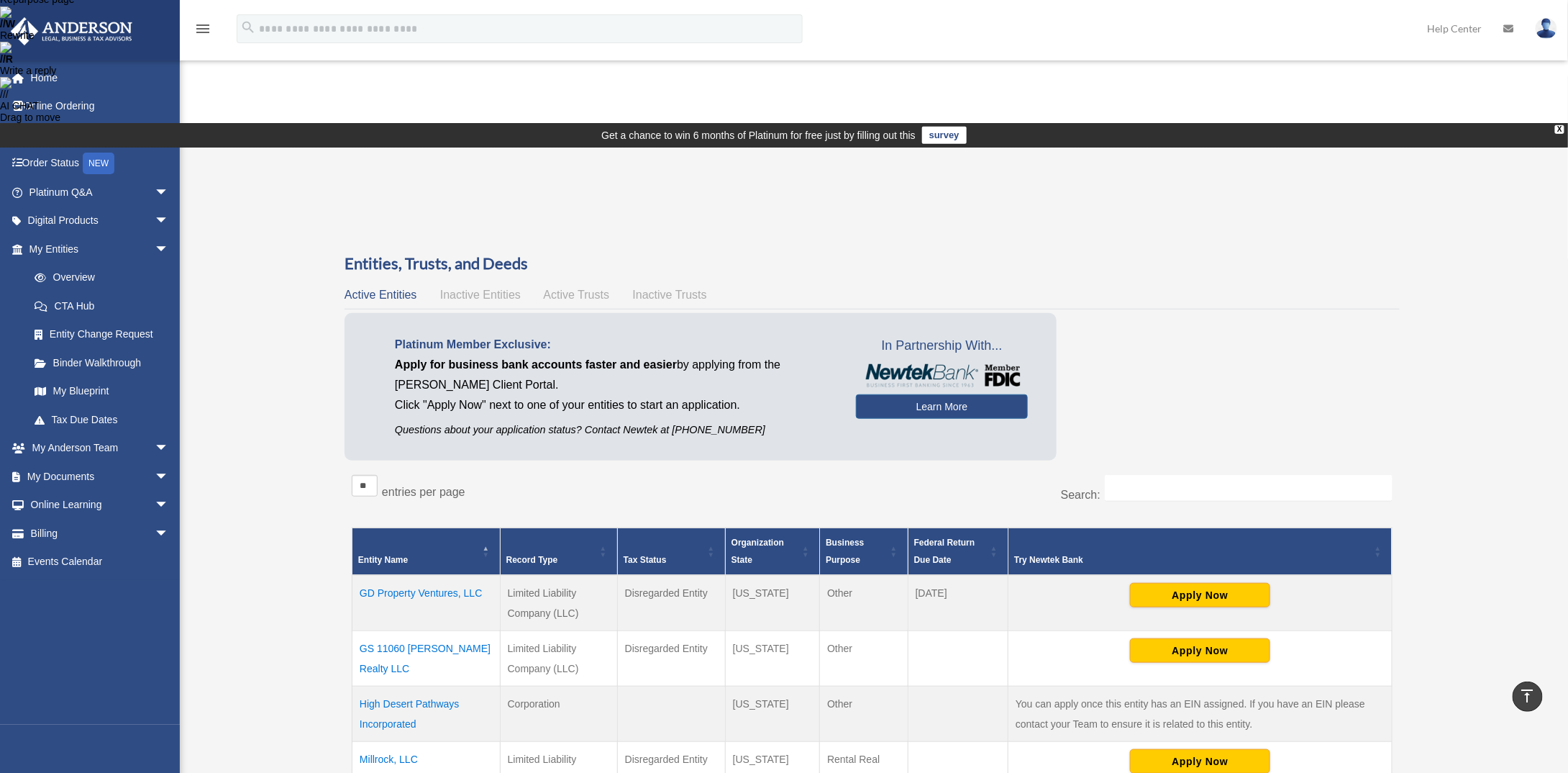
scroll to position [216, 0]
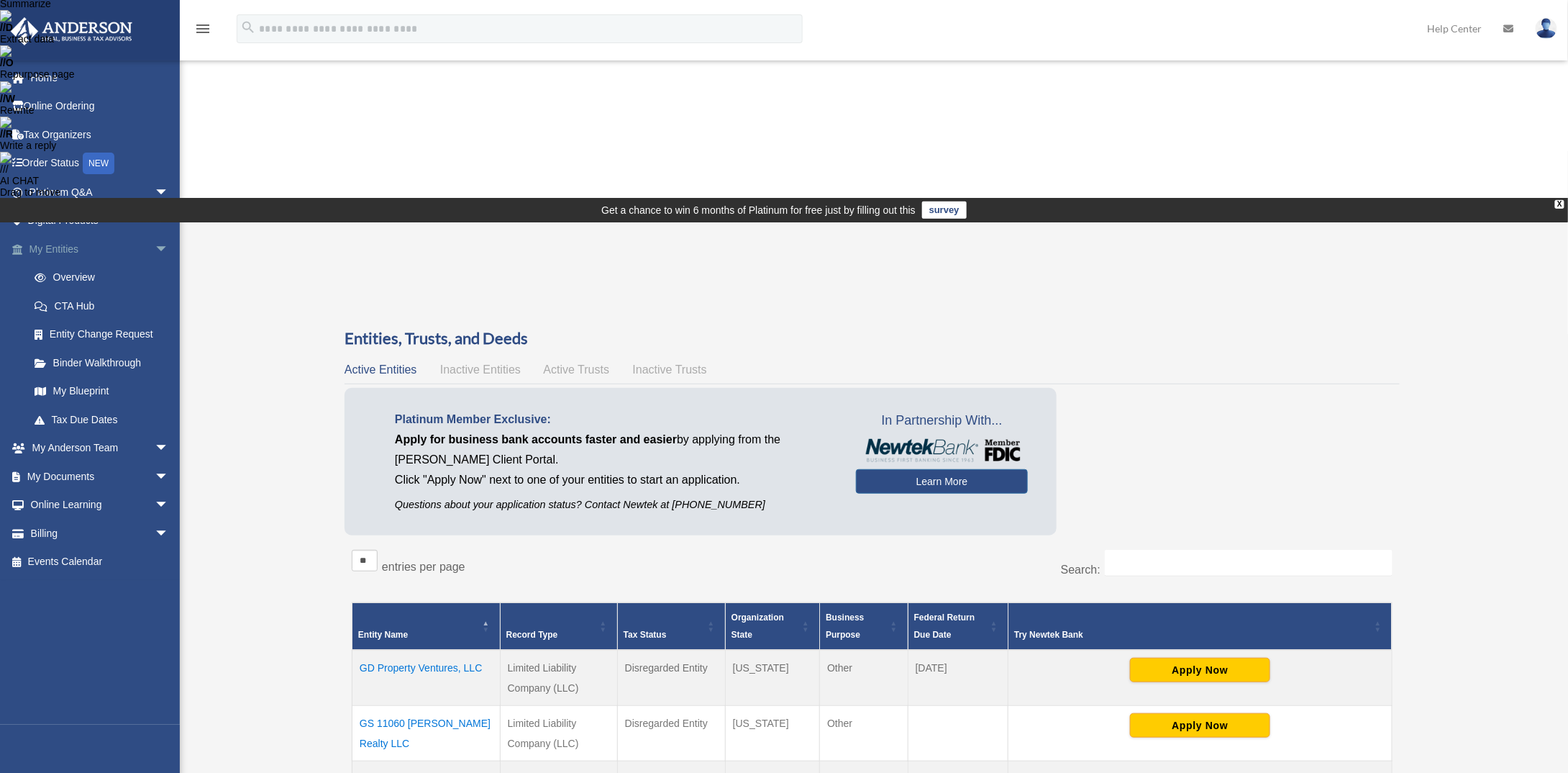
click at [31, 246] on link "My Entities arrow_drop_down" at bounding box center [100, 249] width 180 height 29
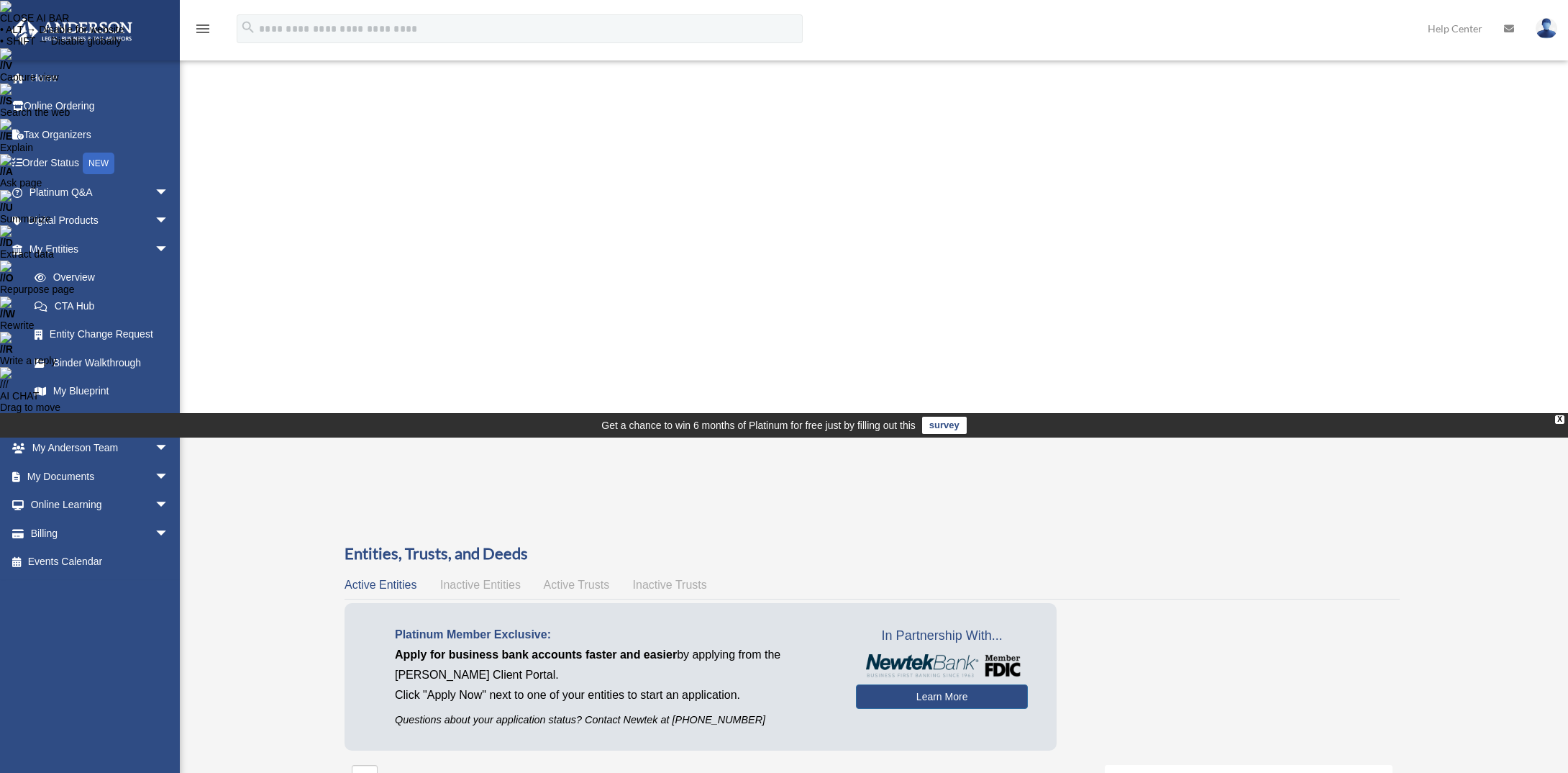
scroll to position [576, 0]
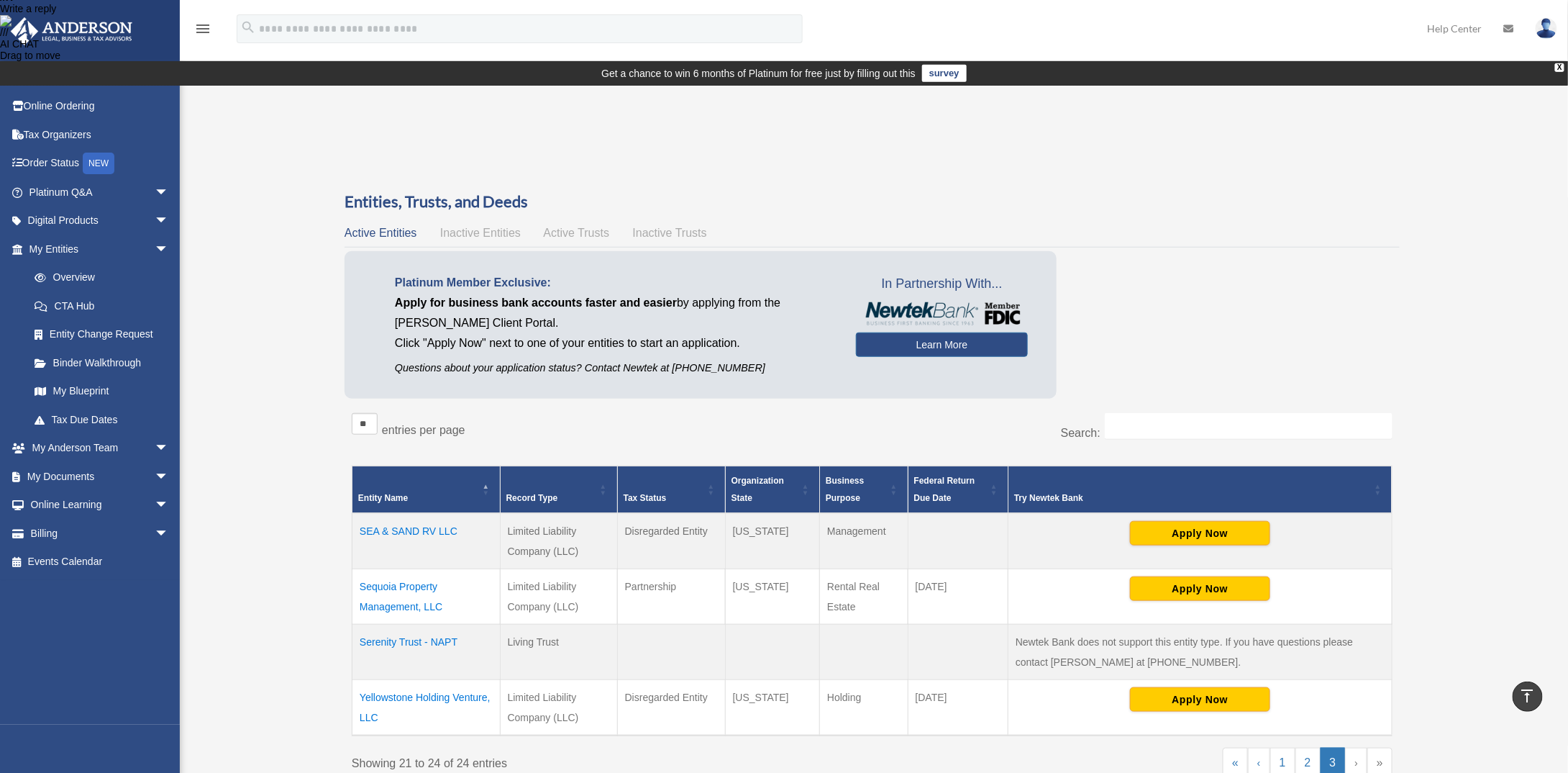
click at [392, 570] on td "Sequoia Property Management, LLC" at bounding box center [426, 597] width 148 height 55
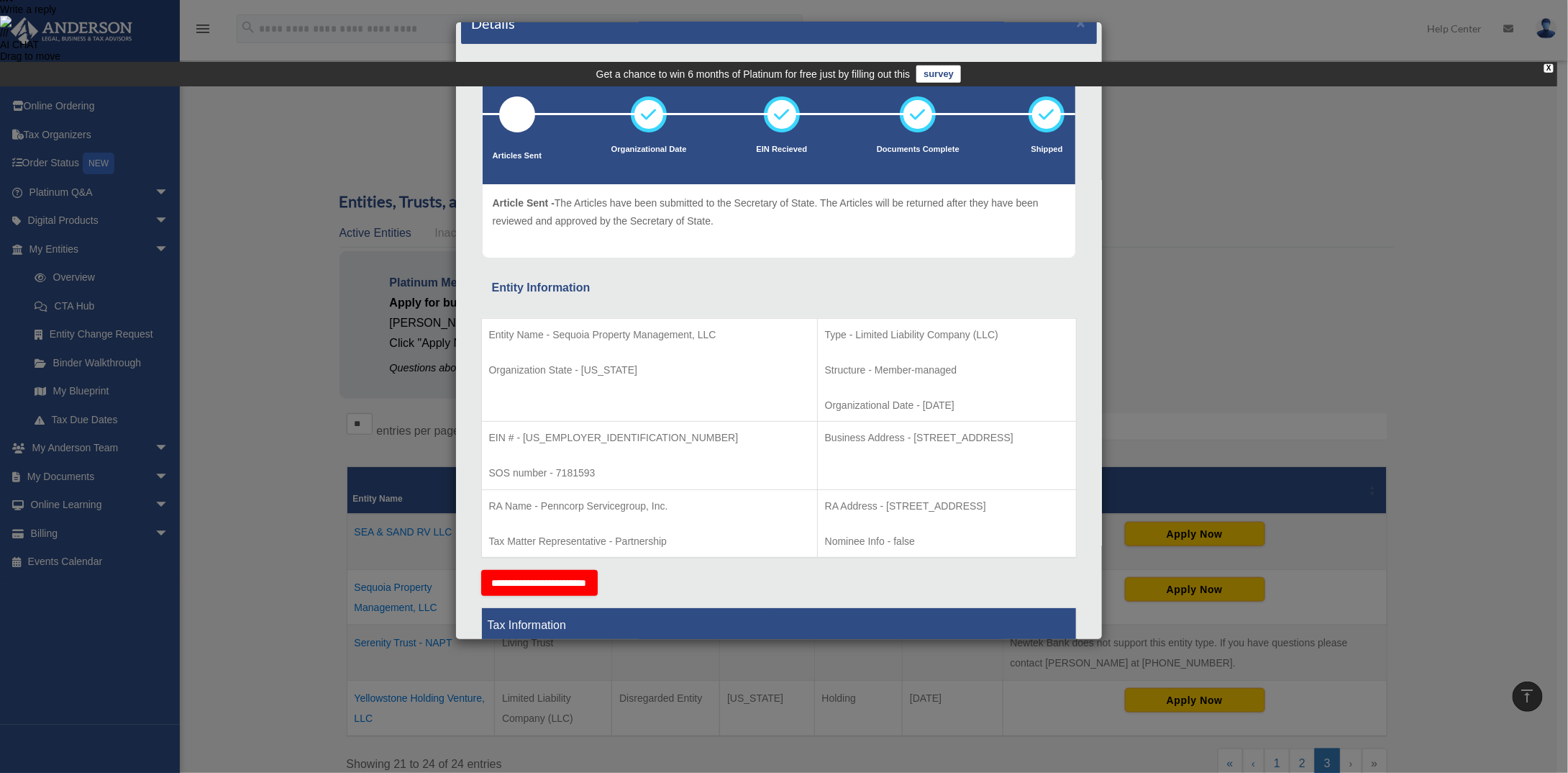
scroll to position [0, 0]
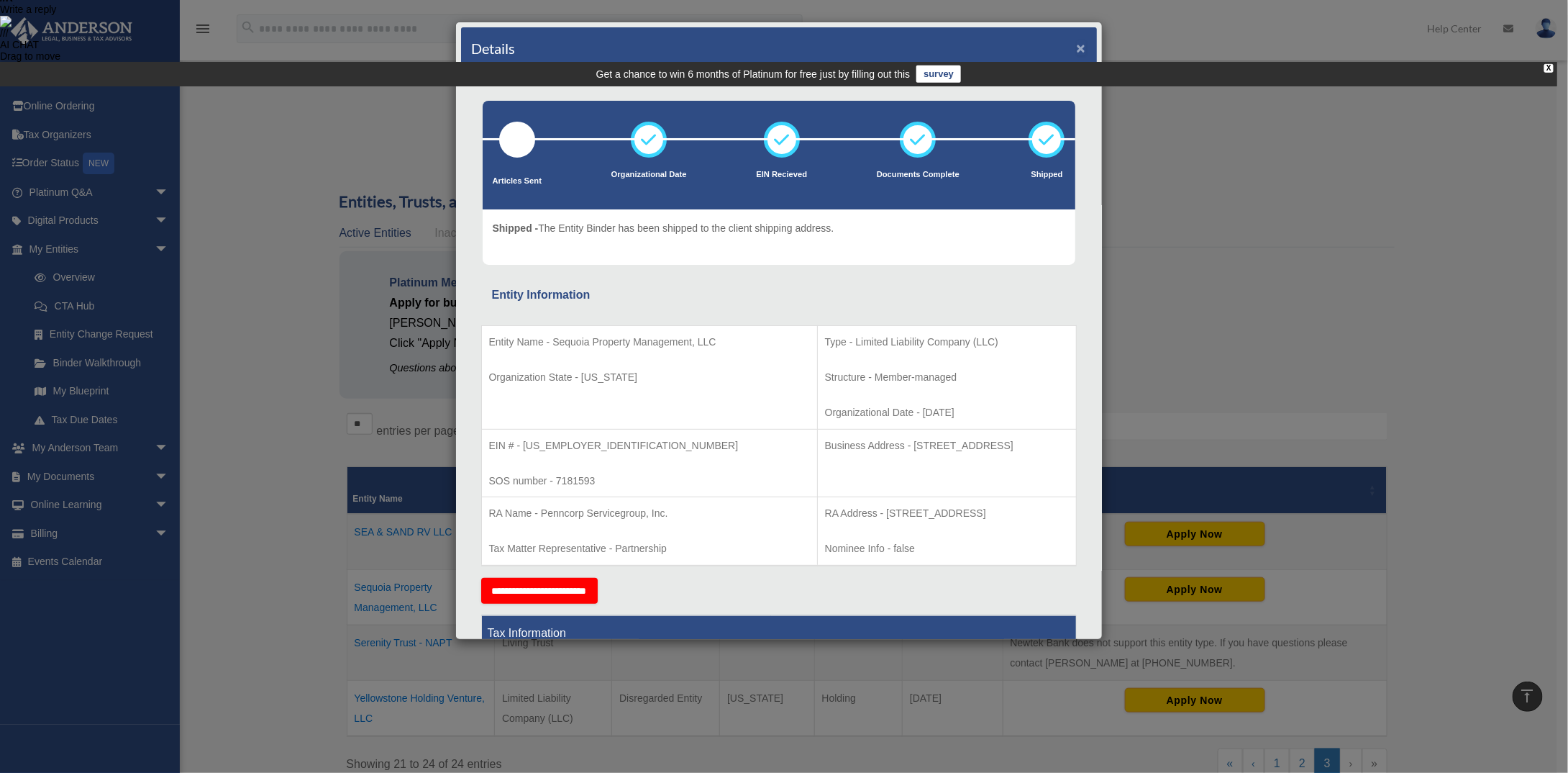
click at [1077, 47] on button "×" at bounding box center [1081, 48] width 9 height 15
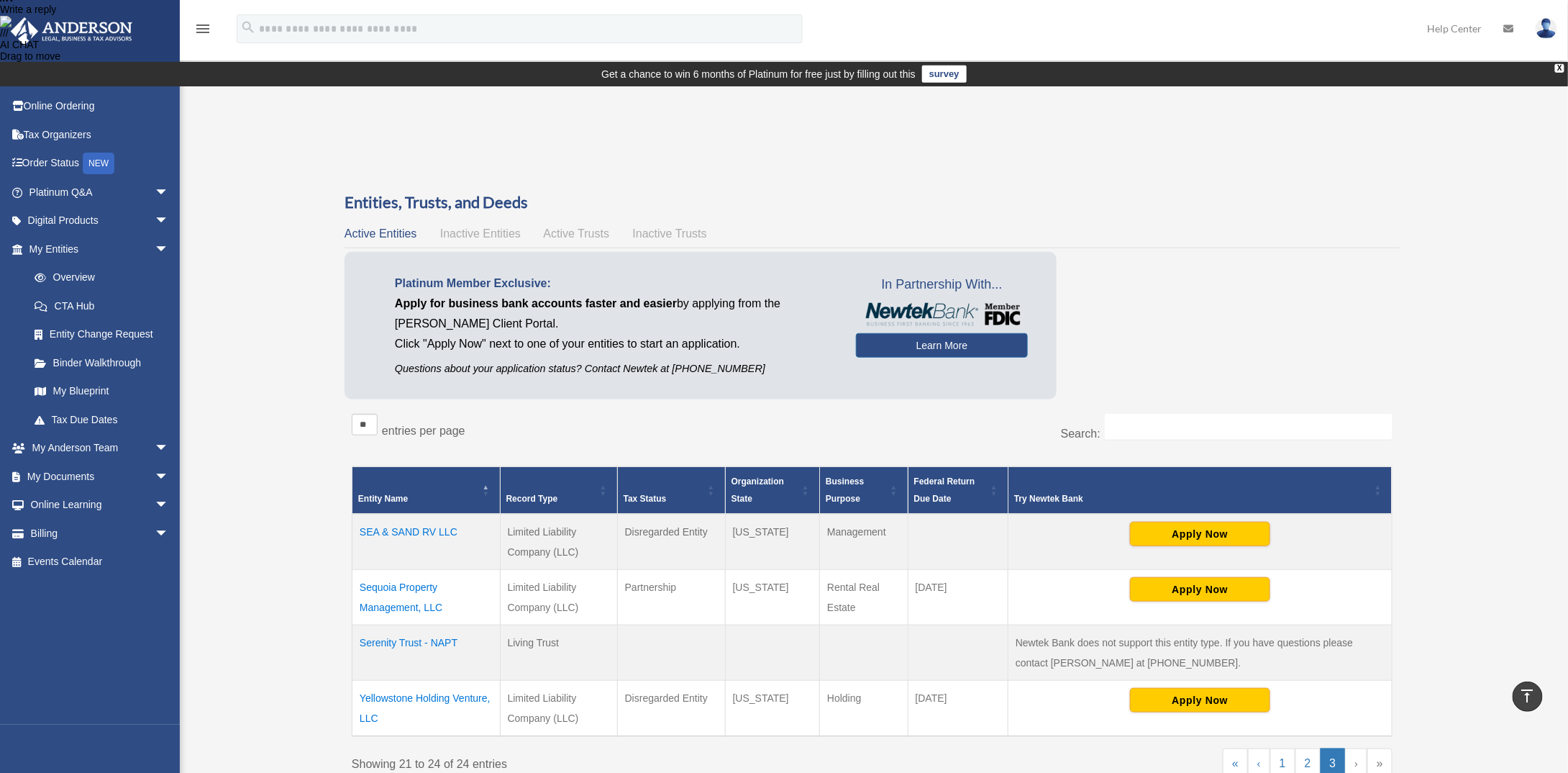
click at [277, 265] on div "Overview ledsigns@aol.com Sign Out ledsigns@aol.com Home Online Ordering Tax Or…" at bounding box center [784, 503] width 1568 height 708
click at [47, 71] on link "Home" at bounding box center [100, 78] width 180 height 29
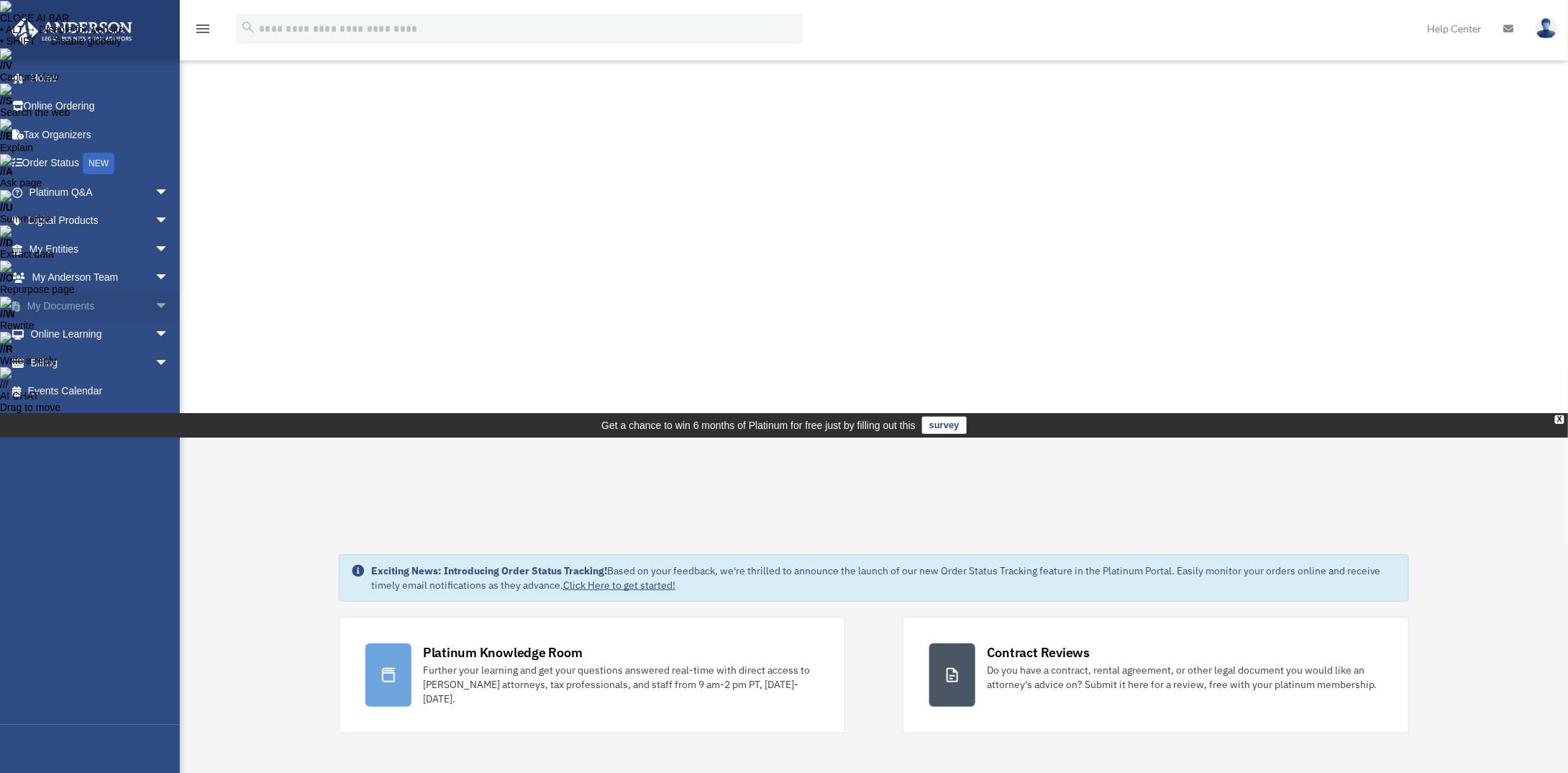
click at [53, 310] on link "My Documents arrow_drop_down" at bounding box center [100, 306] width 180 height 29
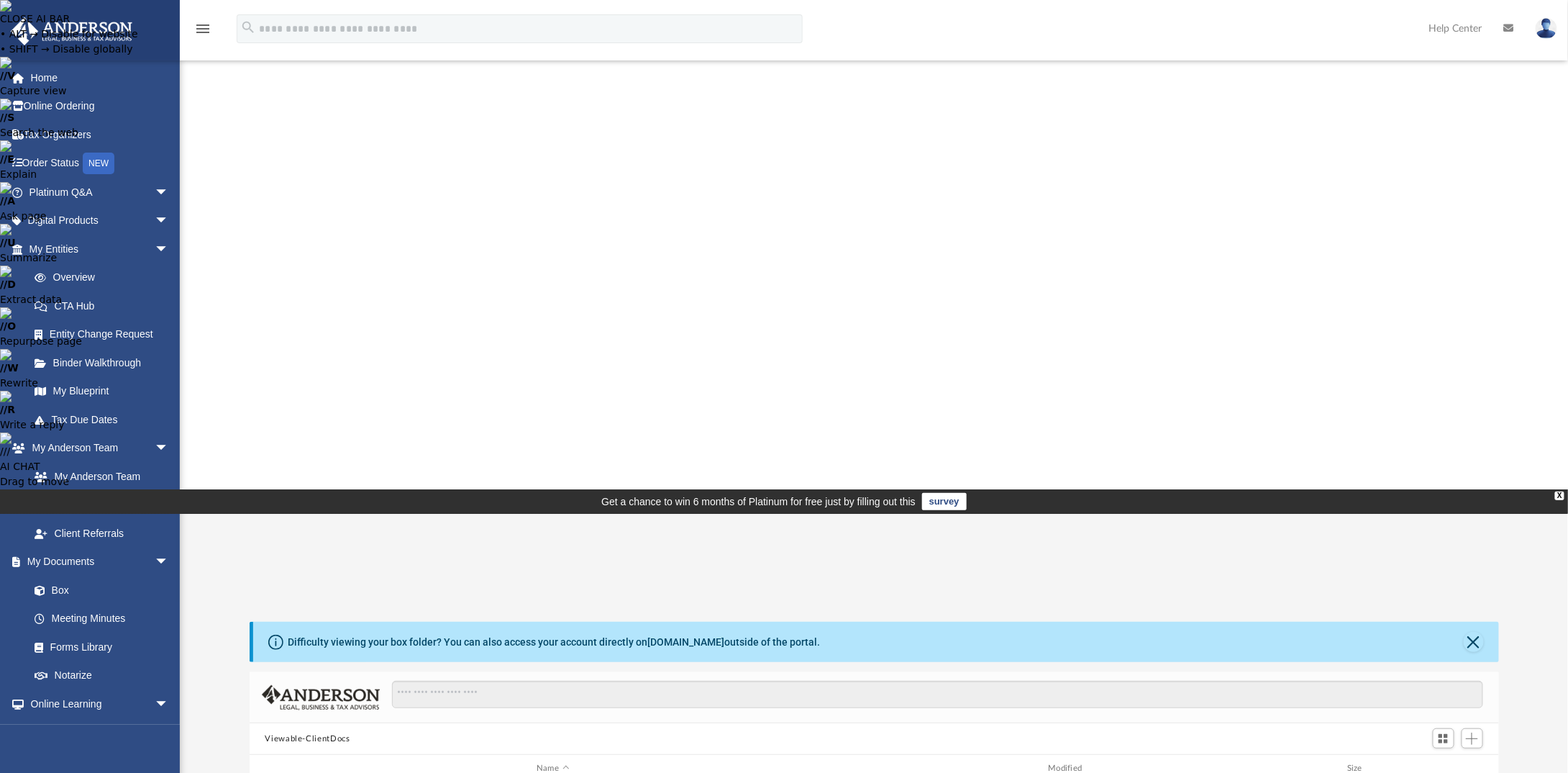
scroll to position [316, 1239]
click at [67, 583] on link "Box" at bounding box center [105, 590] width 170 height 29
click at [58, 589] on link "Box" at bounding box center [105, 590] width 170 height 29
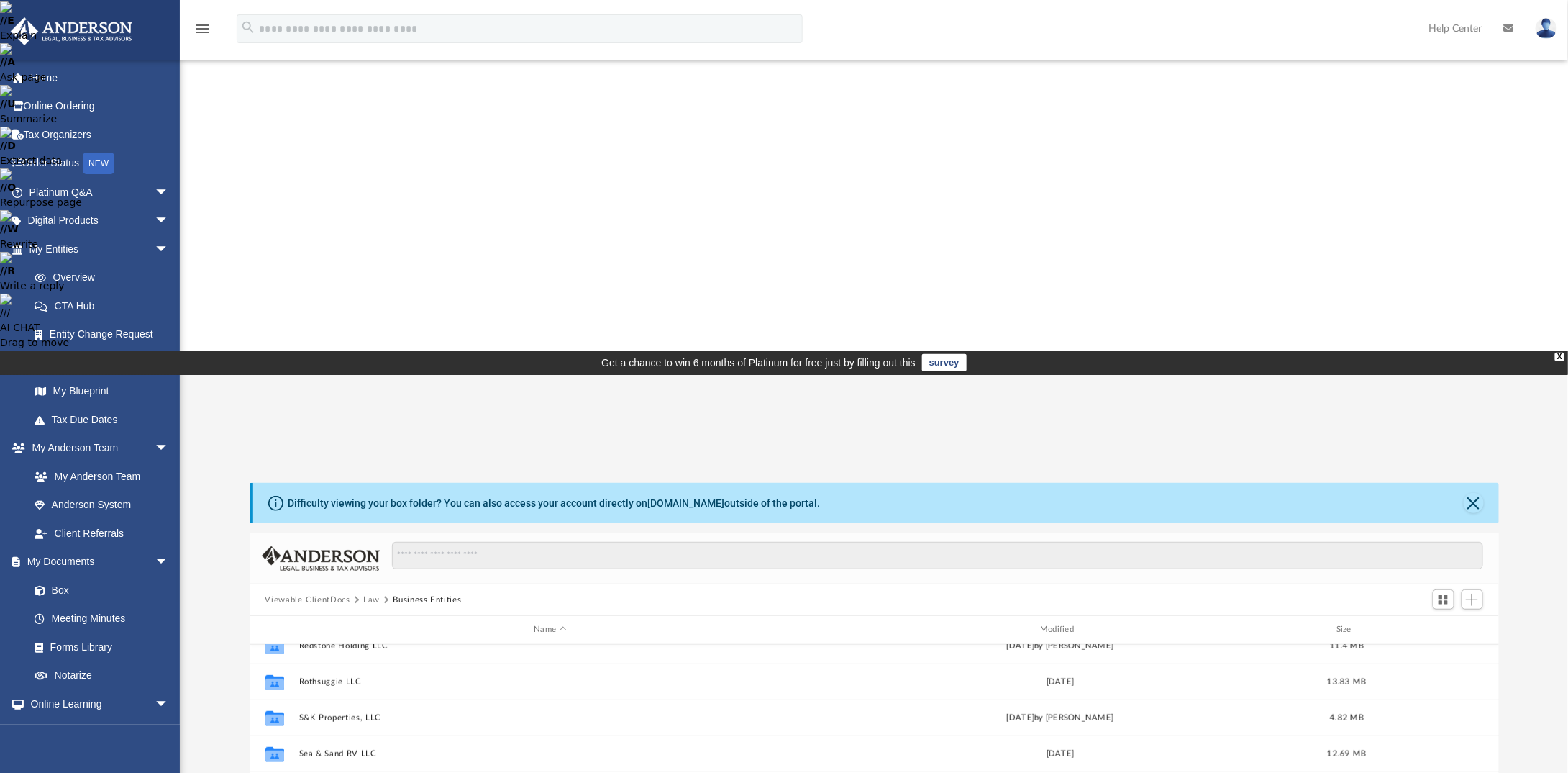
scroll to position [637, 0]
click at [358, 772] on button "Sequoia Property Management, LLC" at bounding box center [550, 782] width 504 height 9
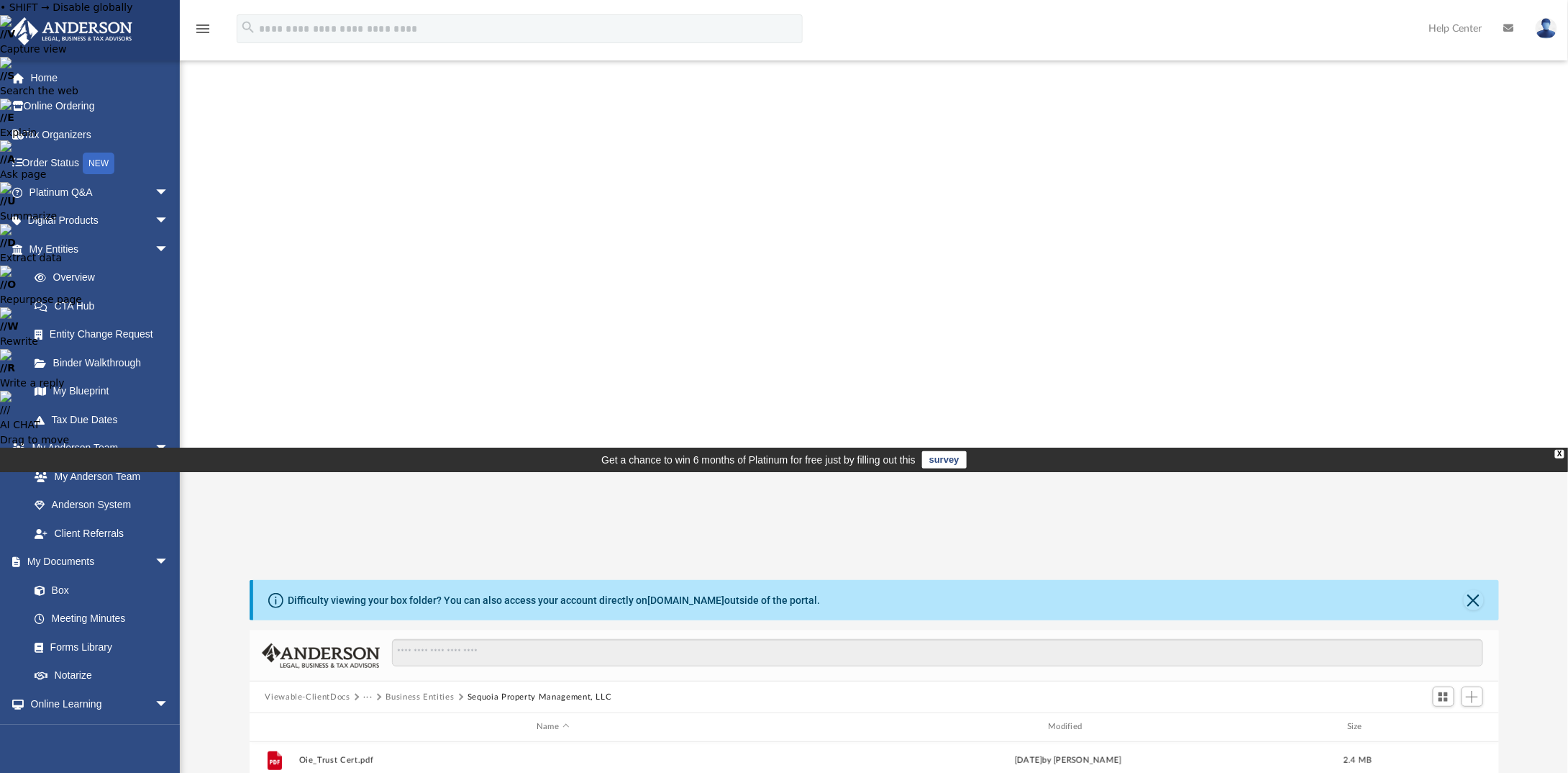
scroll to position [0, 0]
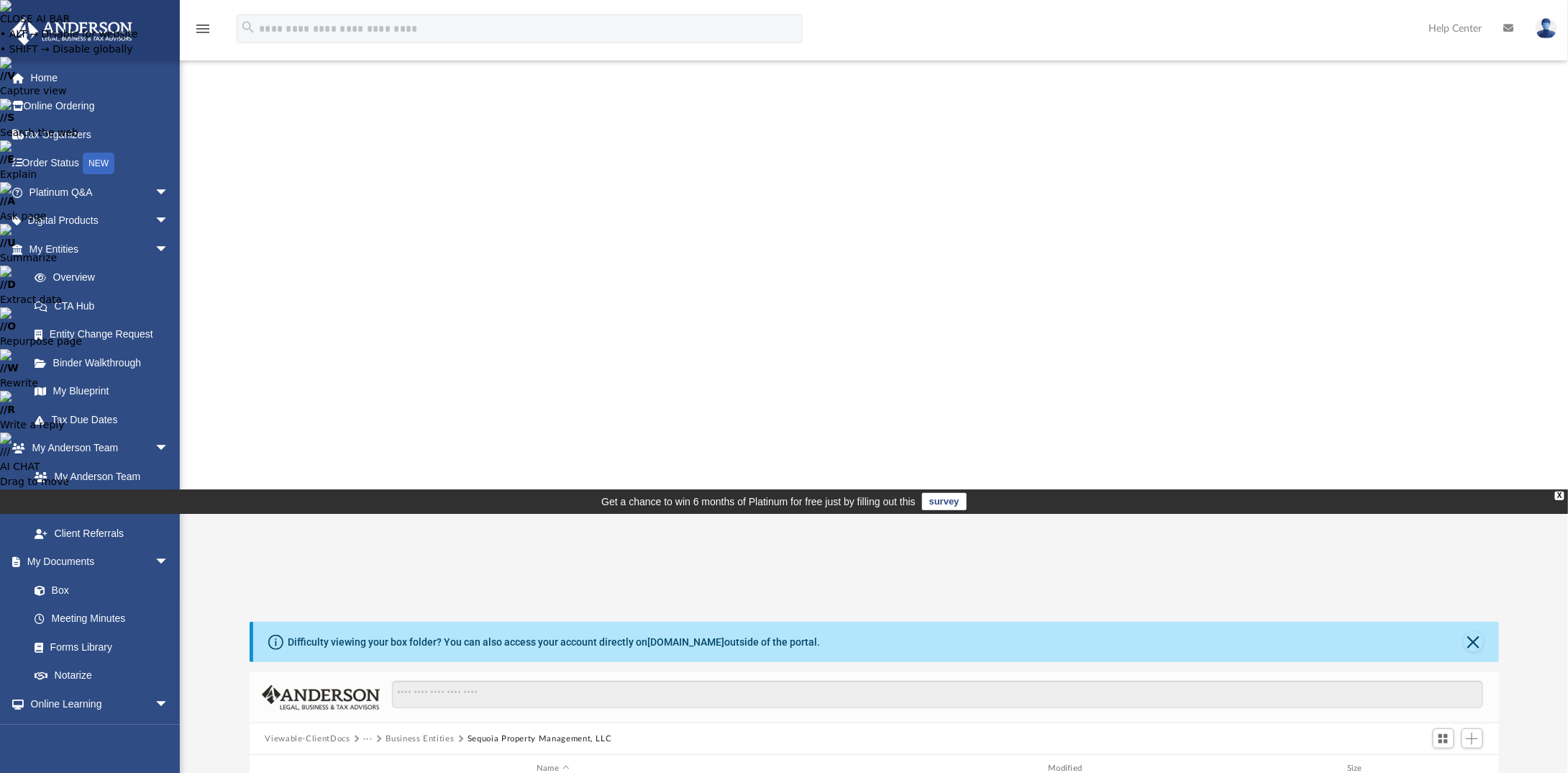
click at [414, 732] on button "Business Entities" at bounding box center [420, 739] width 68 height 13
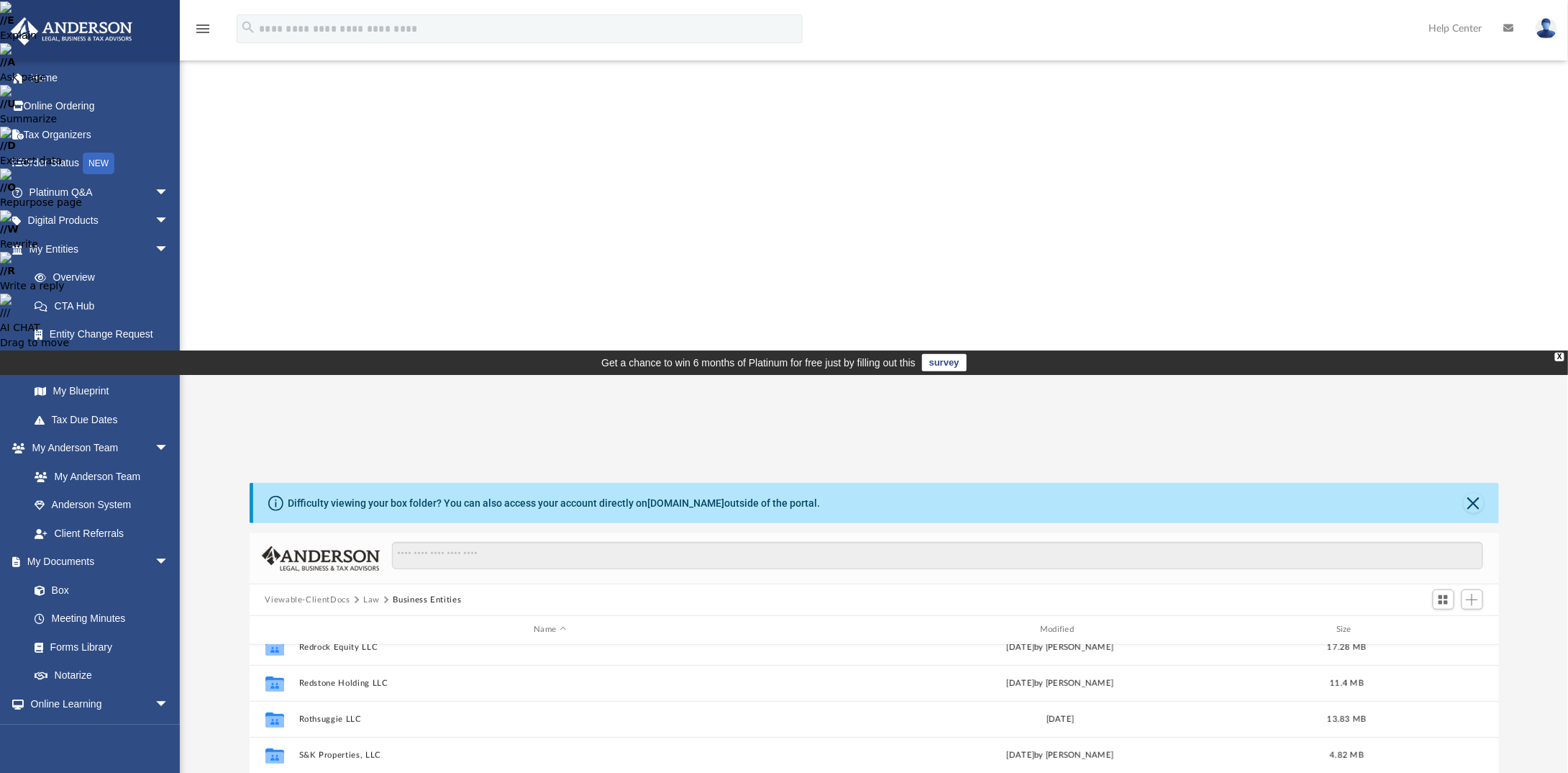
scroll to position [637, 0]
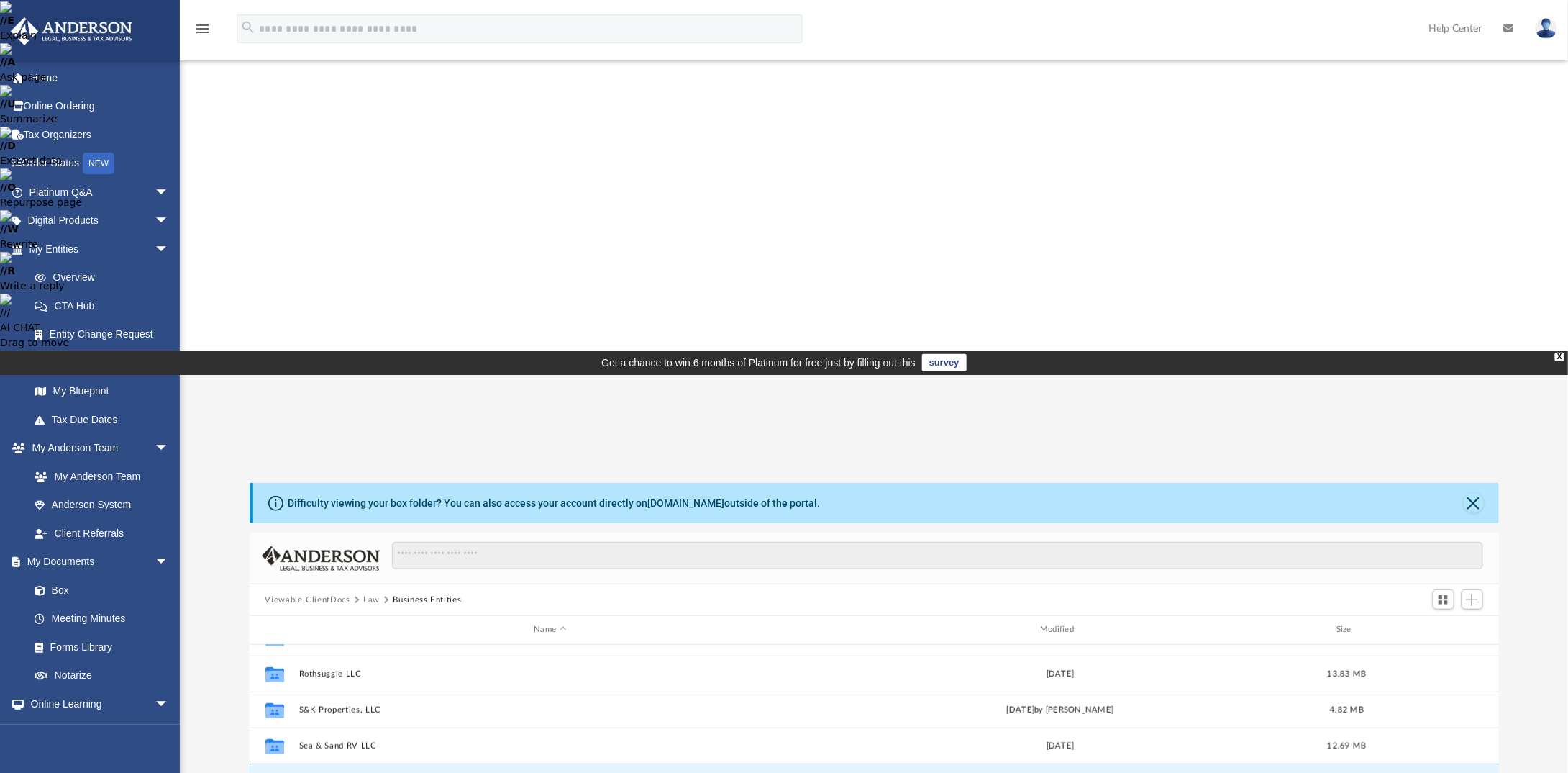
click at [403, 772] on button "Sequoia Property Management, LLC" at bounding box center [550, 782] width 504 height 9
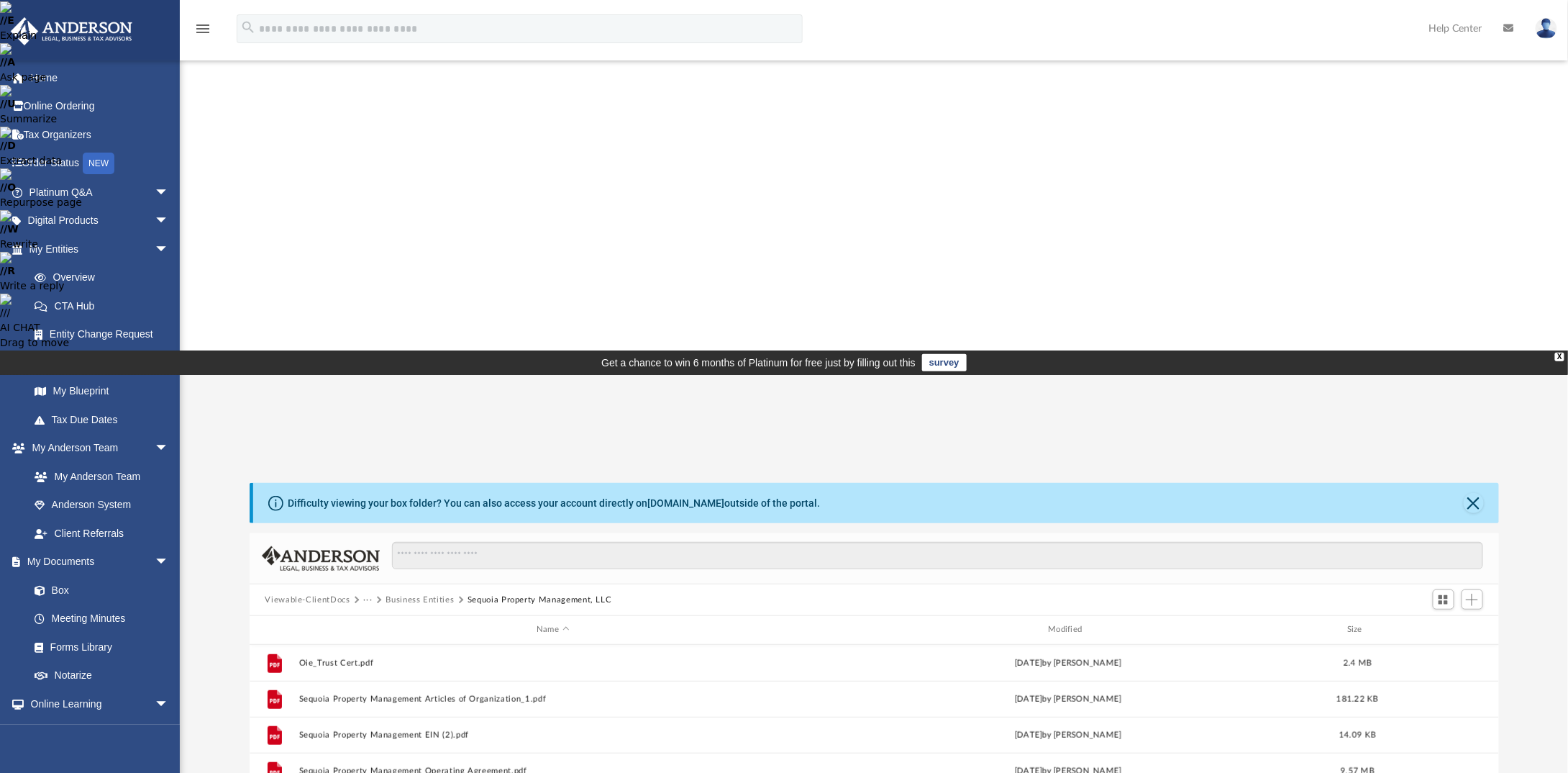
scroll to position [0, 0]
